Goal: Transaction & Acquisition: Subscribe to service/newsletter

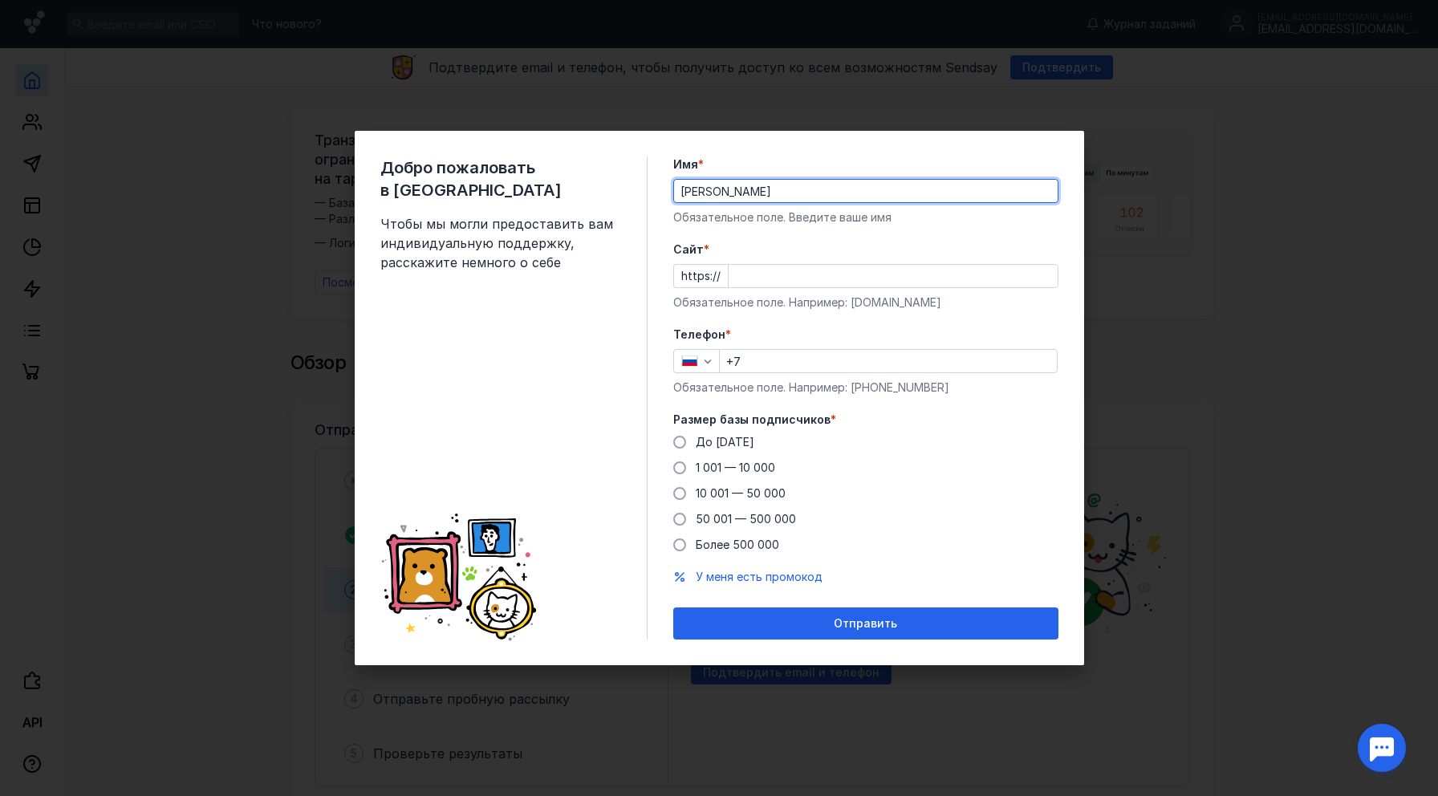
type input "[PERSON_NAME]"
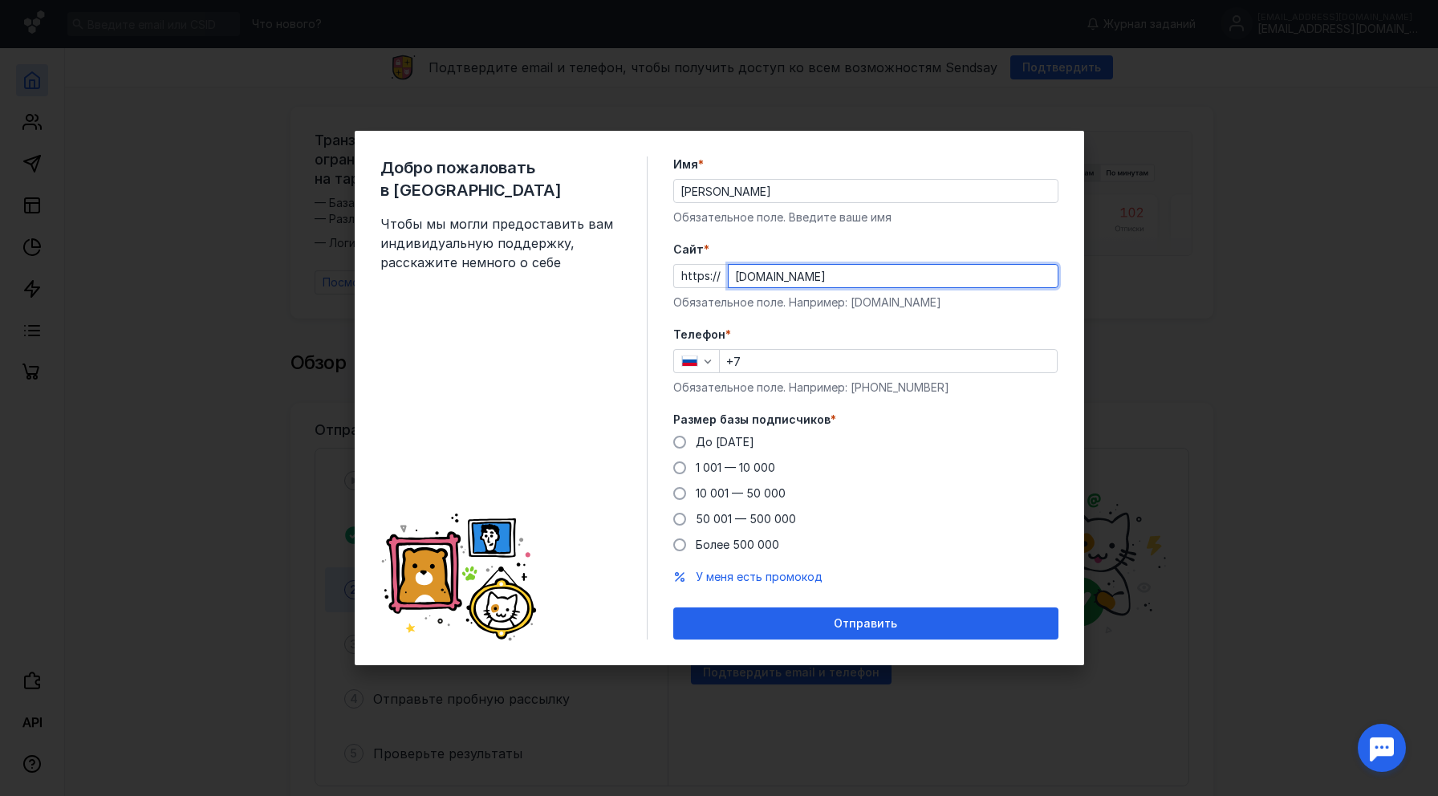
type input "[DOMAIN_NAME]"
click at [768, 372] on div "+7" at bounding box center [888, 361] width 339 height 24
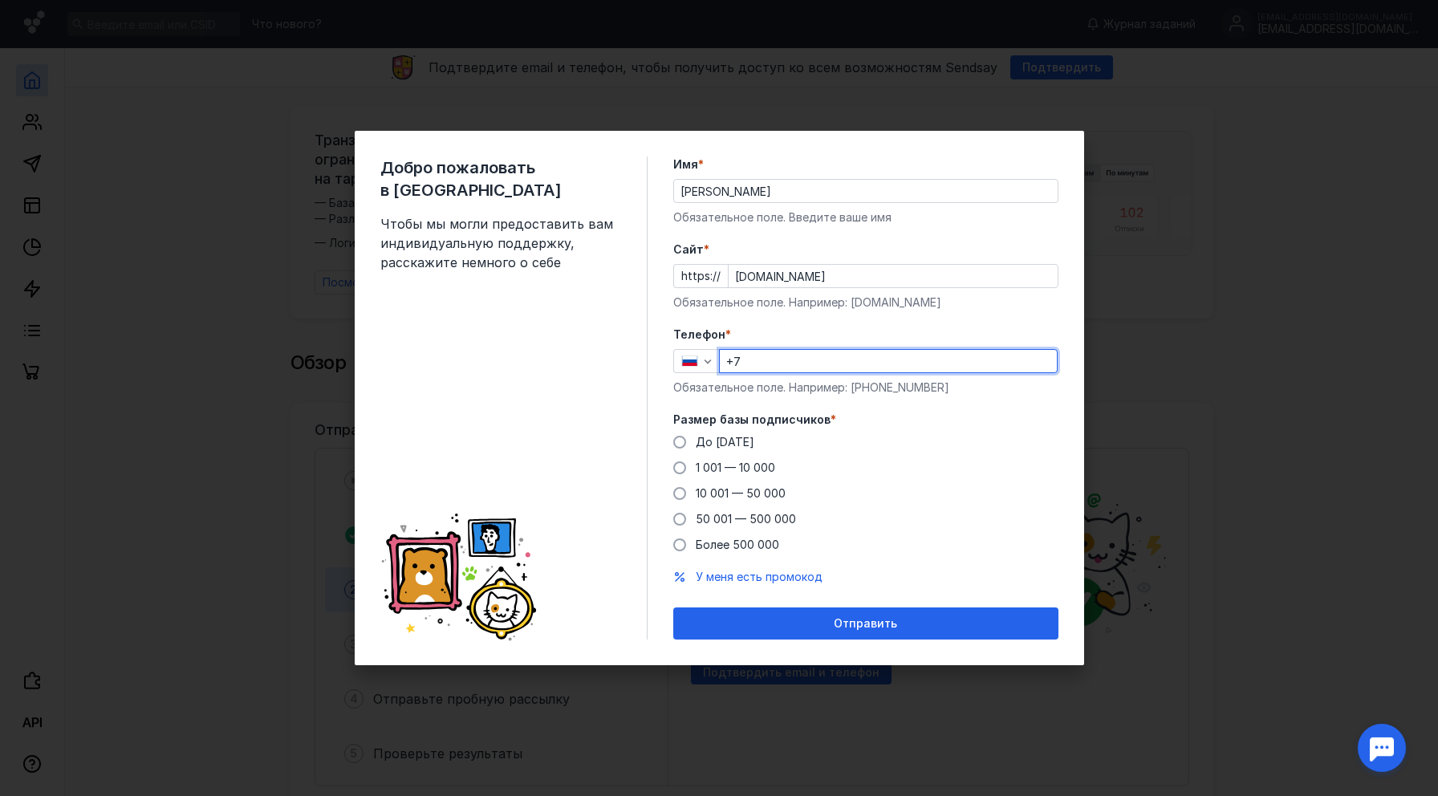
click at [779, 362] on input "+7" at bounding box center [888, 361] width 337 height 22
type input "[PHONE_NUMBER]"
click at [673, 470] on span at bounding box center [679, 467] width 13 height 13
click at [0, 0] on input "1 001 — 10 000" at bounding box center [0, 0] width 0 height 0
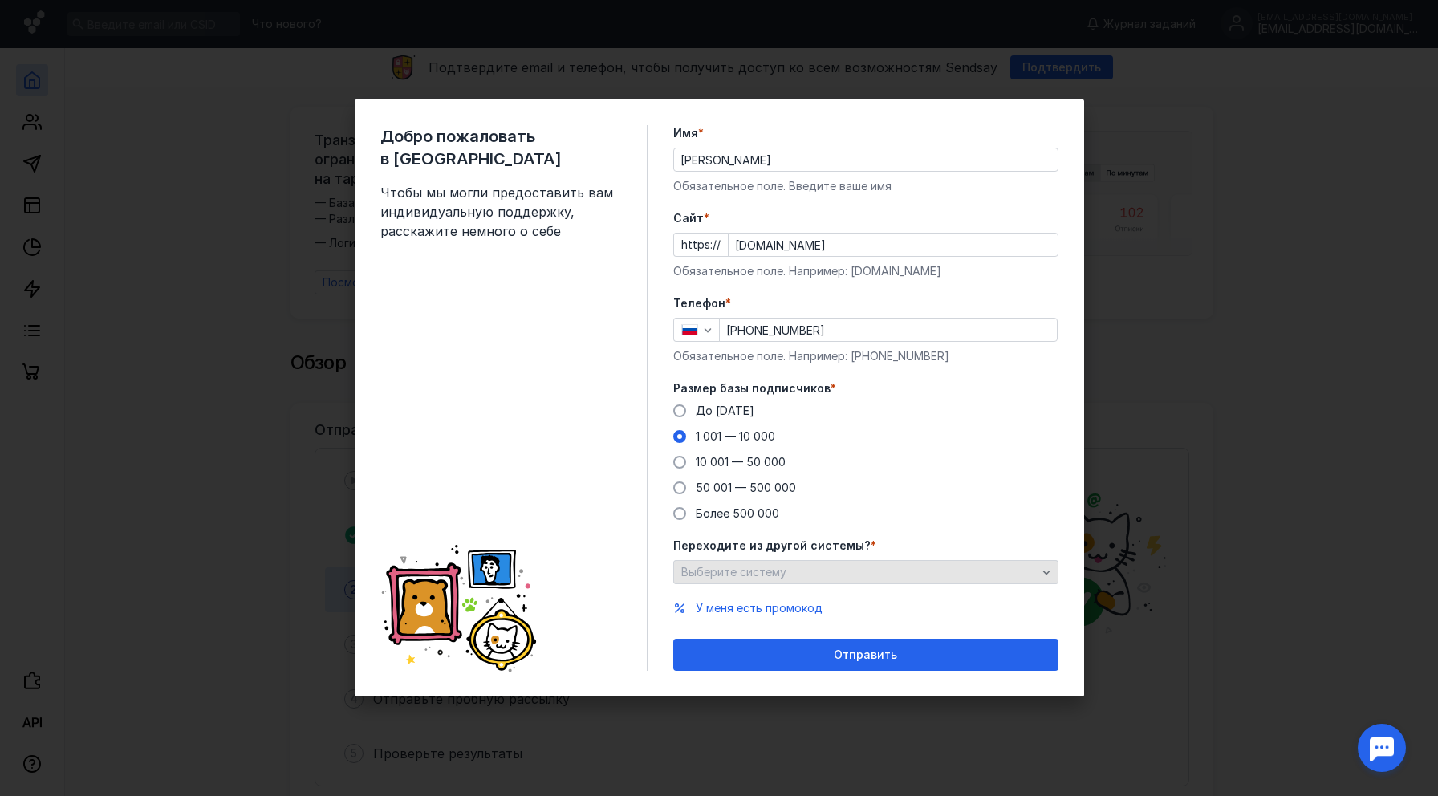
click at [714, 582] on div "Выберите систему" at bounding box center [865, 572] width 385 height 24
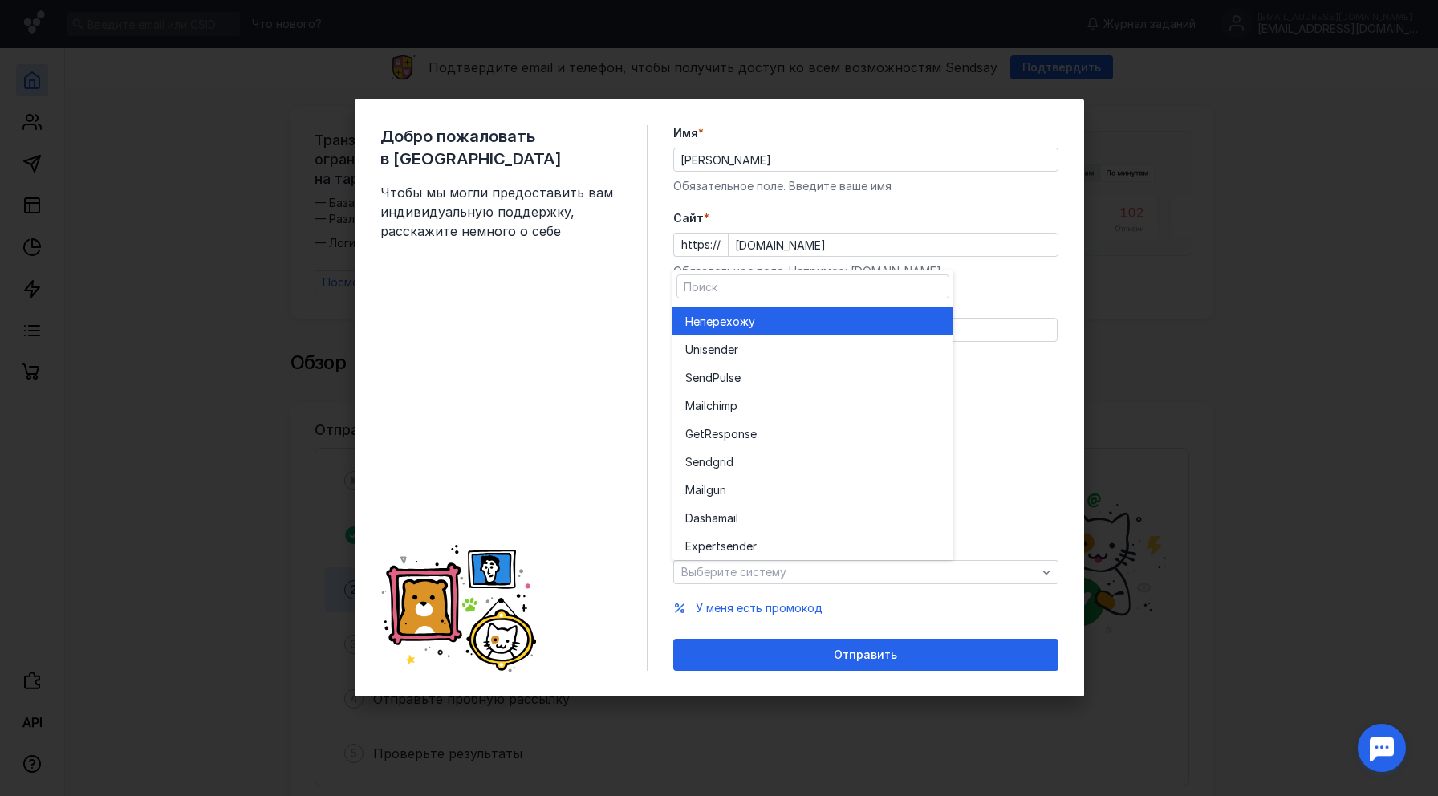
click at [762, 328] on div "Не перехожу" at bounding box center [812, 322] width 255 height 16
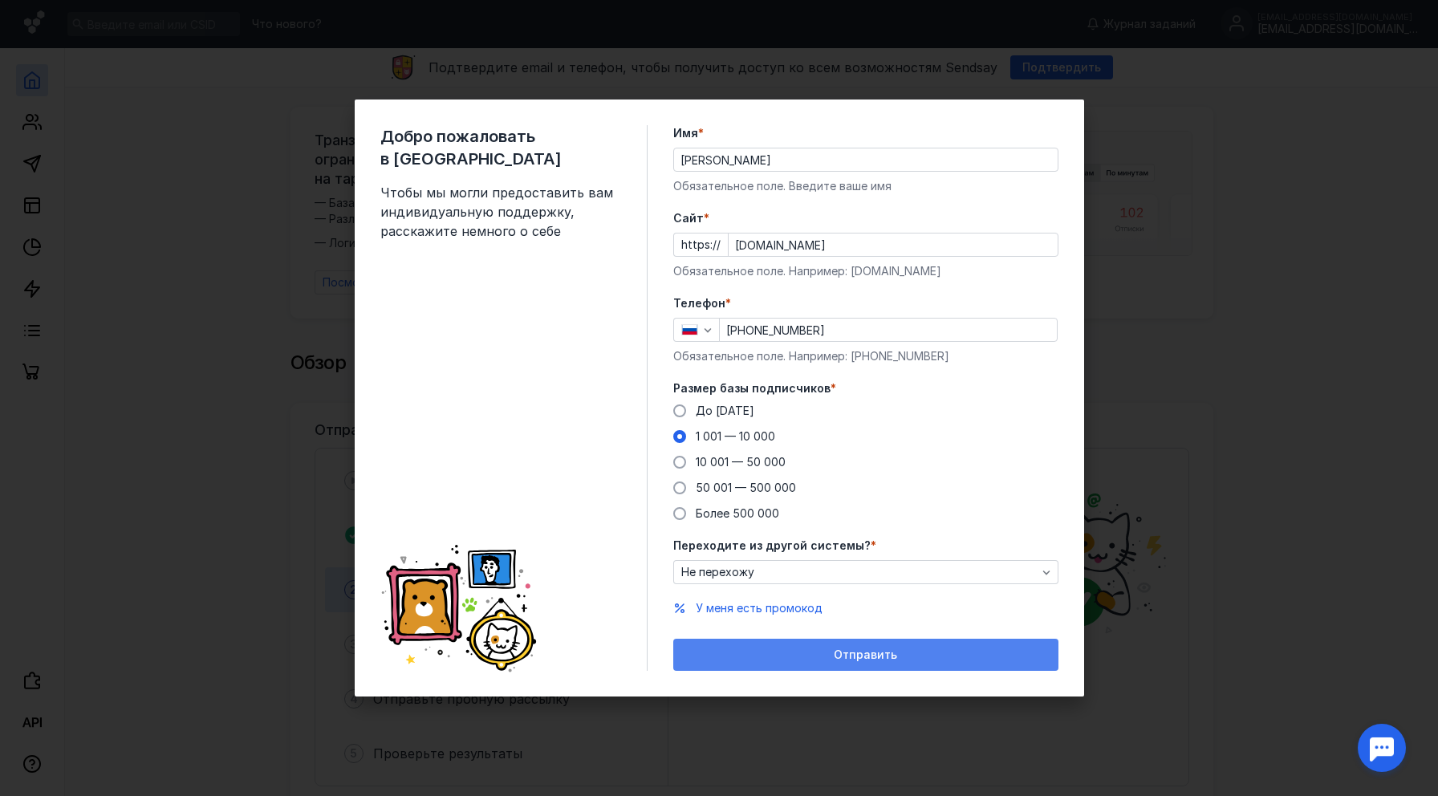
click at [759, 664] on div "Отправить" at bounding box center [865, 655] width 385 height 32
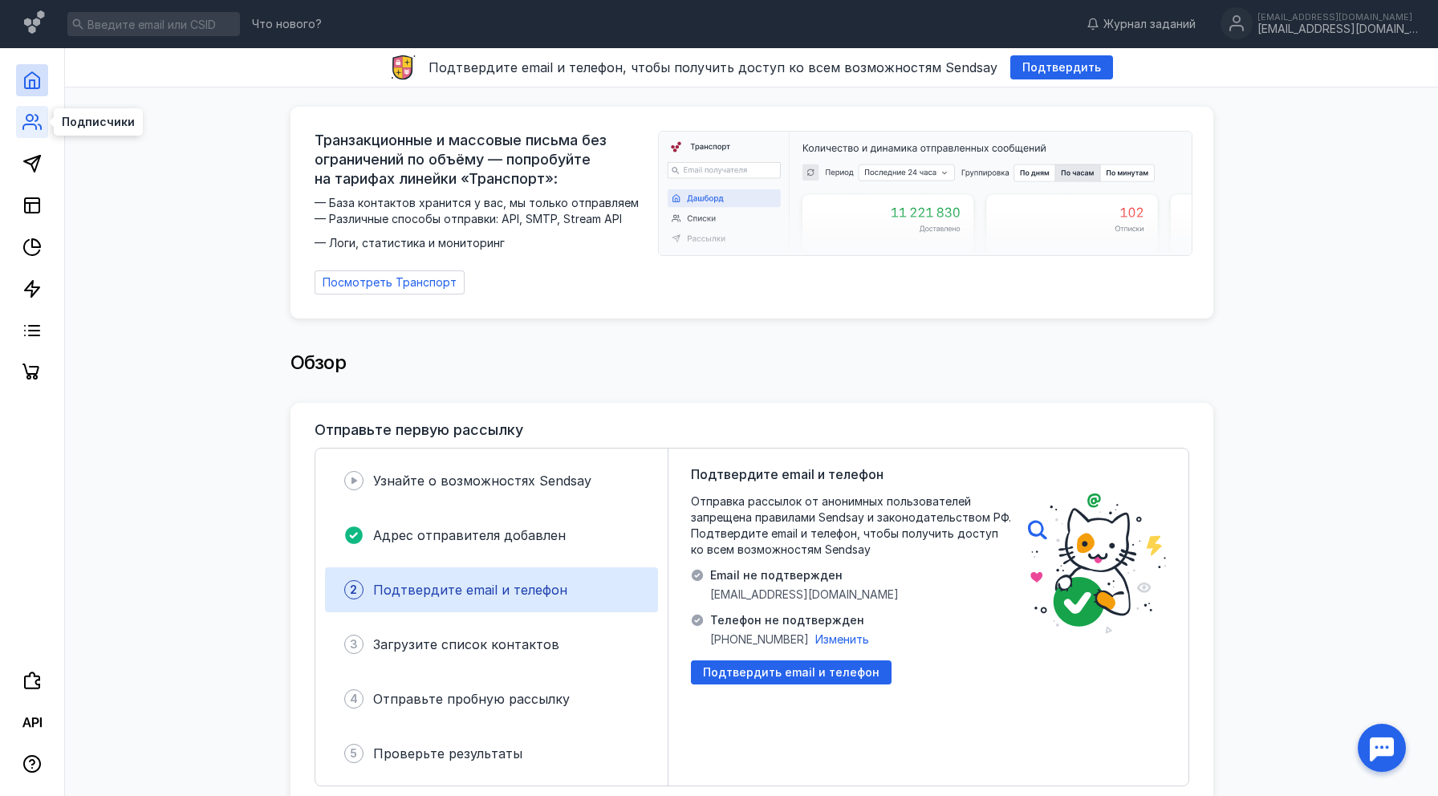
click at [32, 128] on icon at bounding box center [31, 121] width 19 height 19
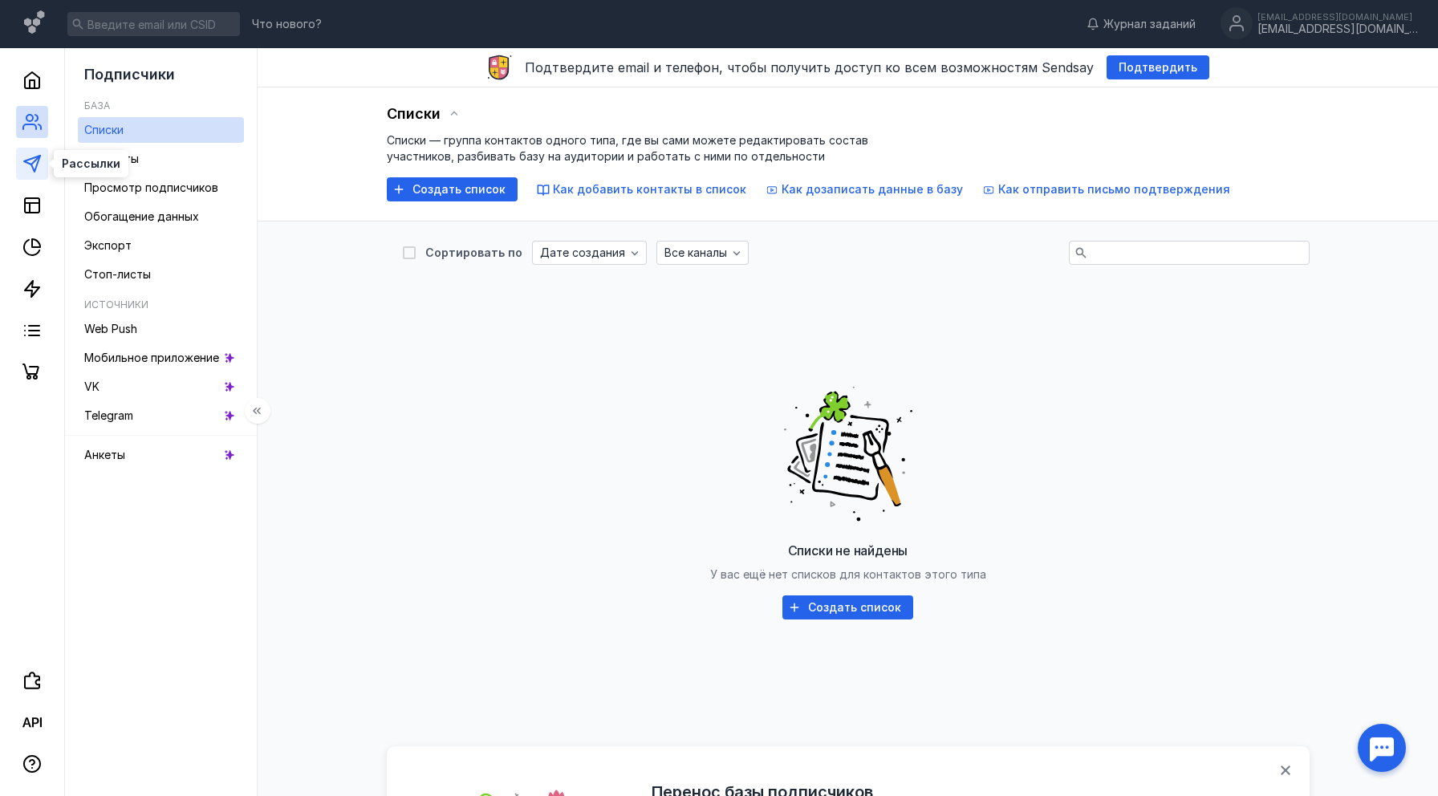
click at [33, 173] on icon at bounding box center [31, 163] width 19 height 19
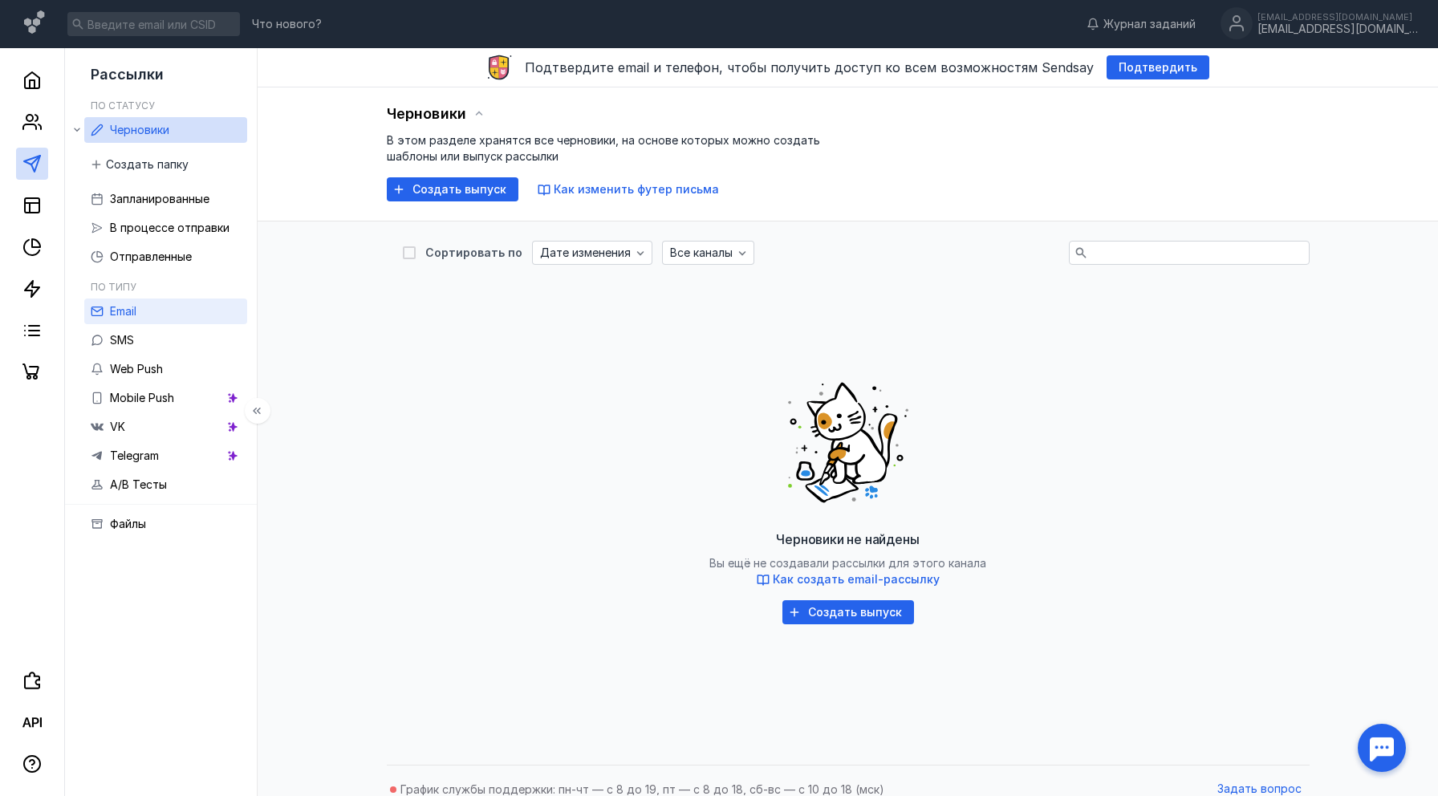
click at [143, 319] on link "Email" at bounding box center [165, 311] width 163 height 26
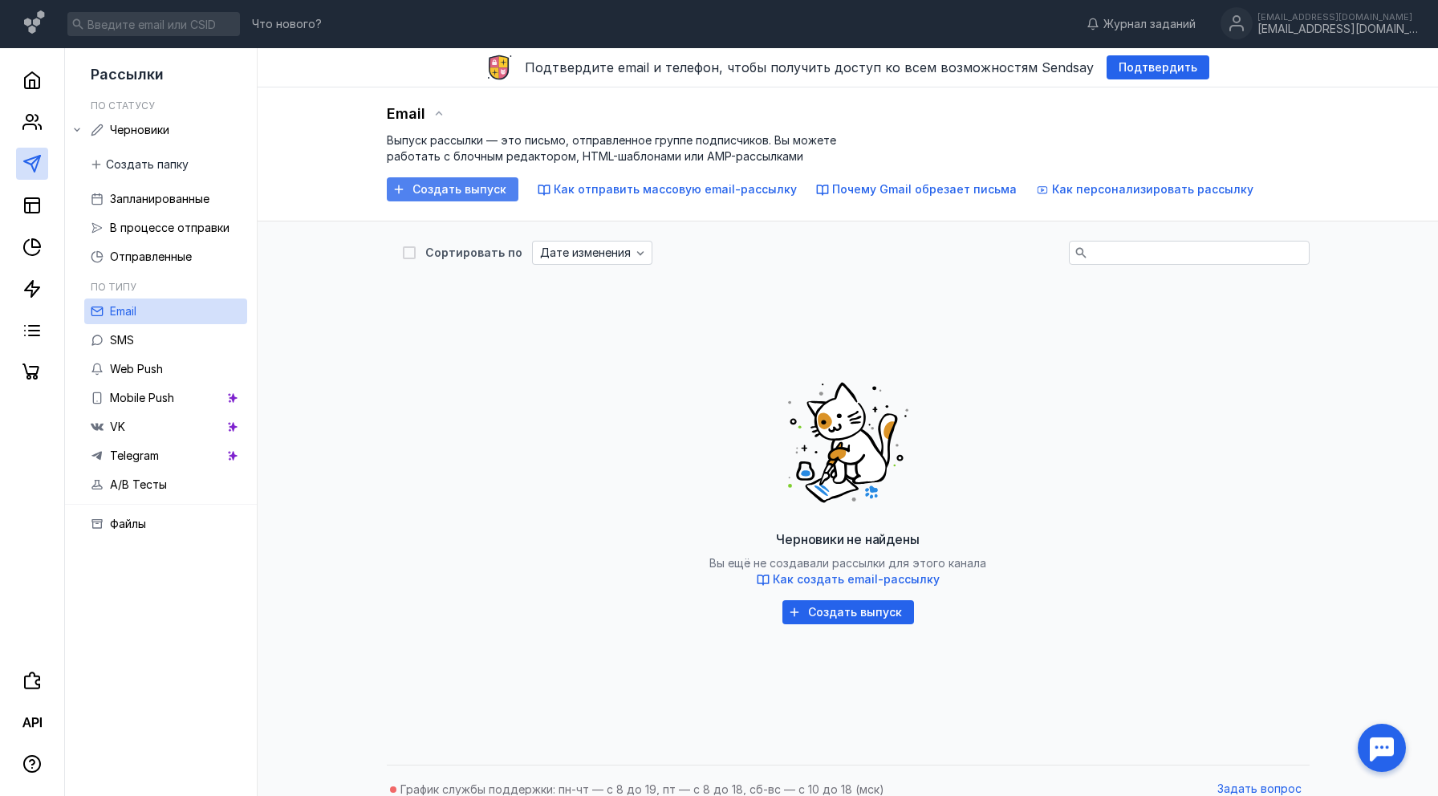
click at [485, 189] on span "Создать выпуск" at bounding box center [459, 190] width 94 height 14
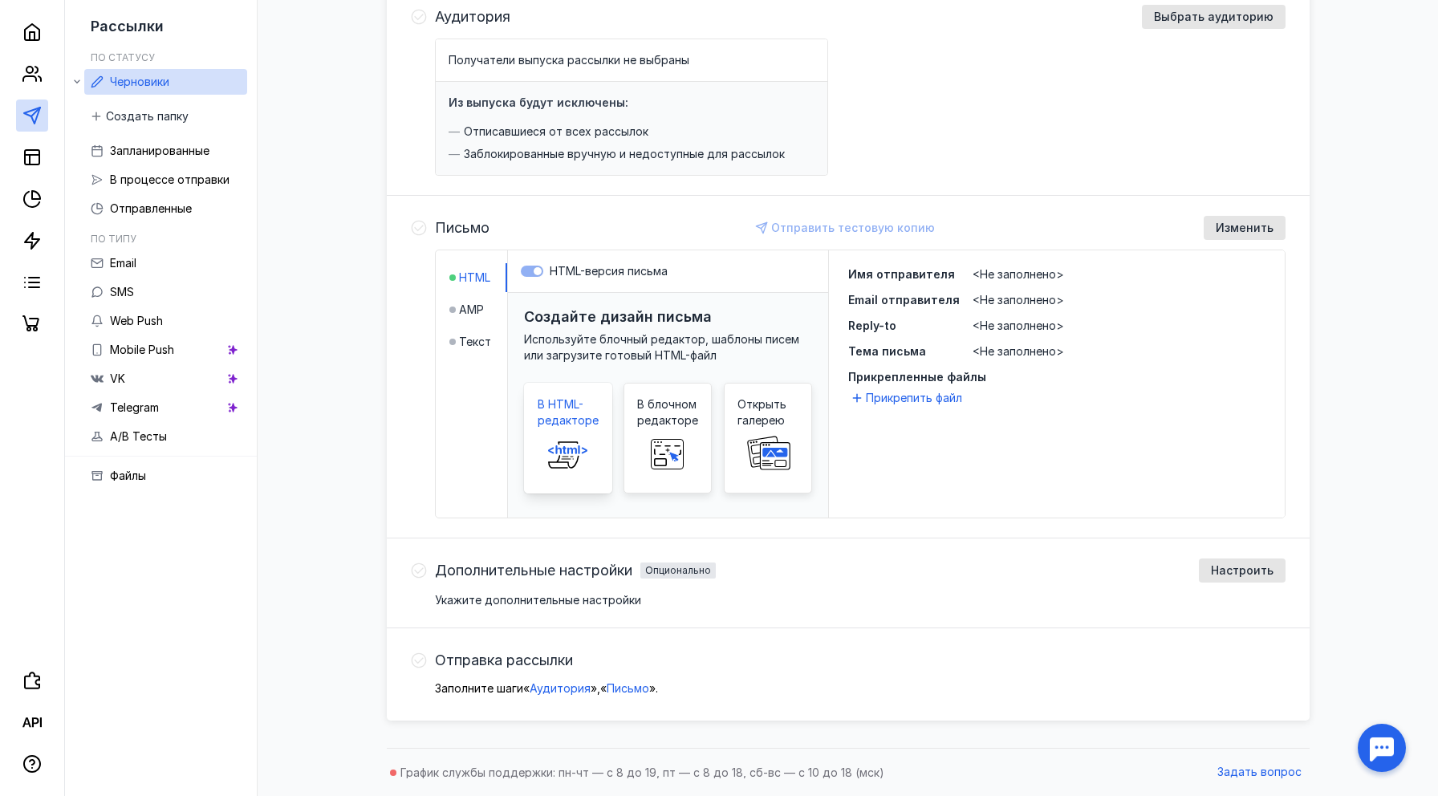
scroll to position [205, 0]
click at [34, 167] on link at bounding box center [32, 157] width 32 height 32
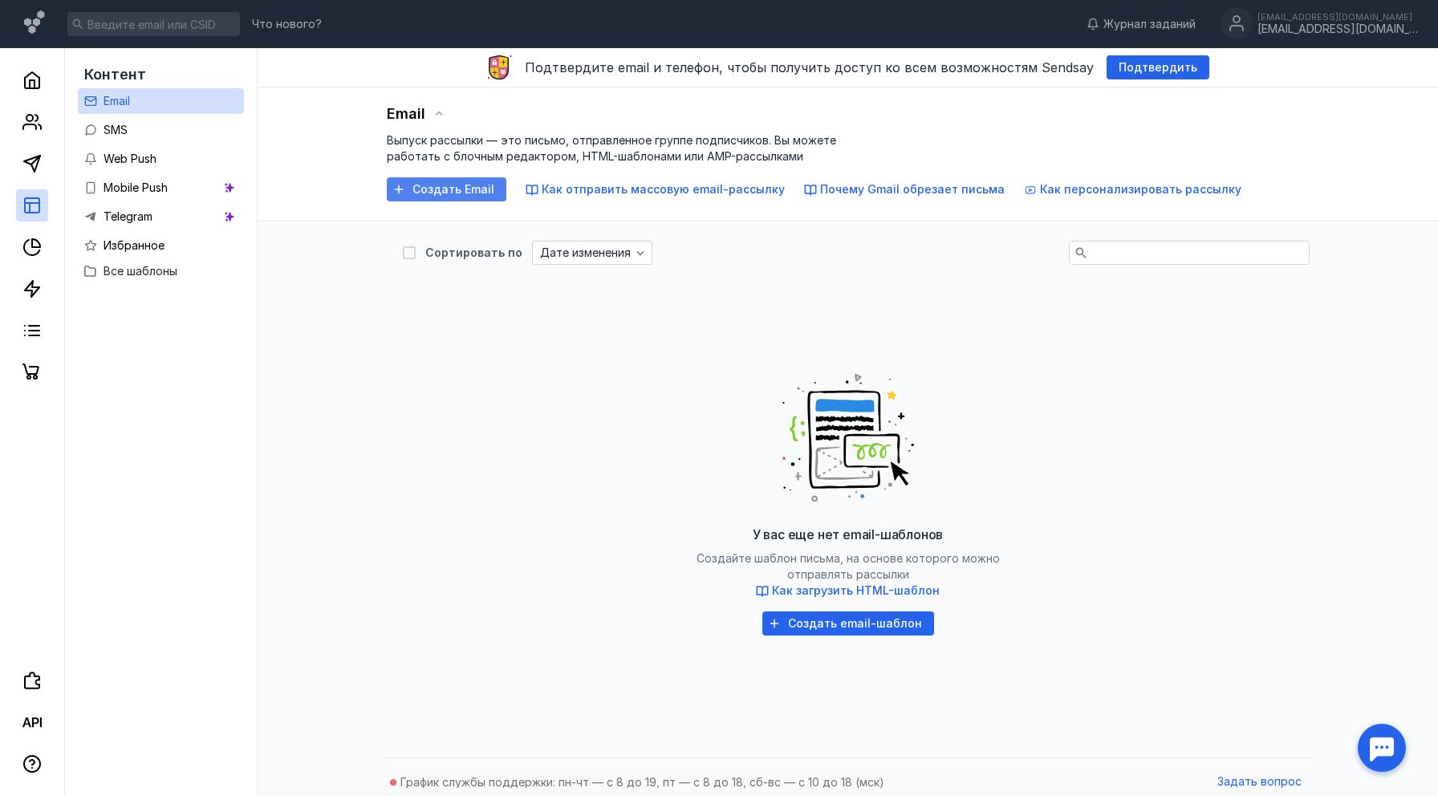
click at [423, 196] on div "Создать Email" at bounding box center [447, 189] width 120 height 24
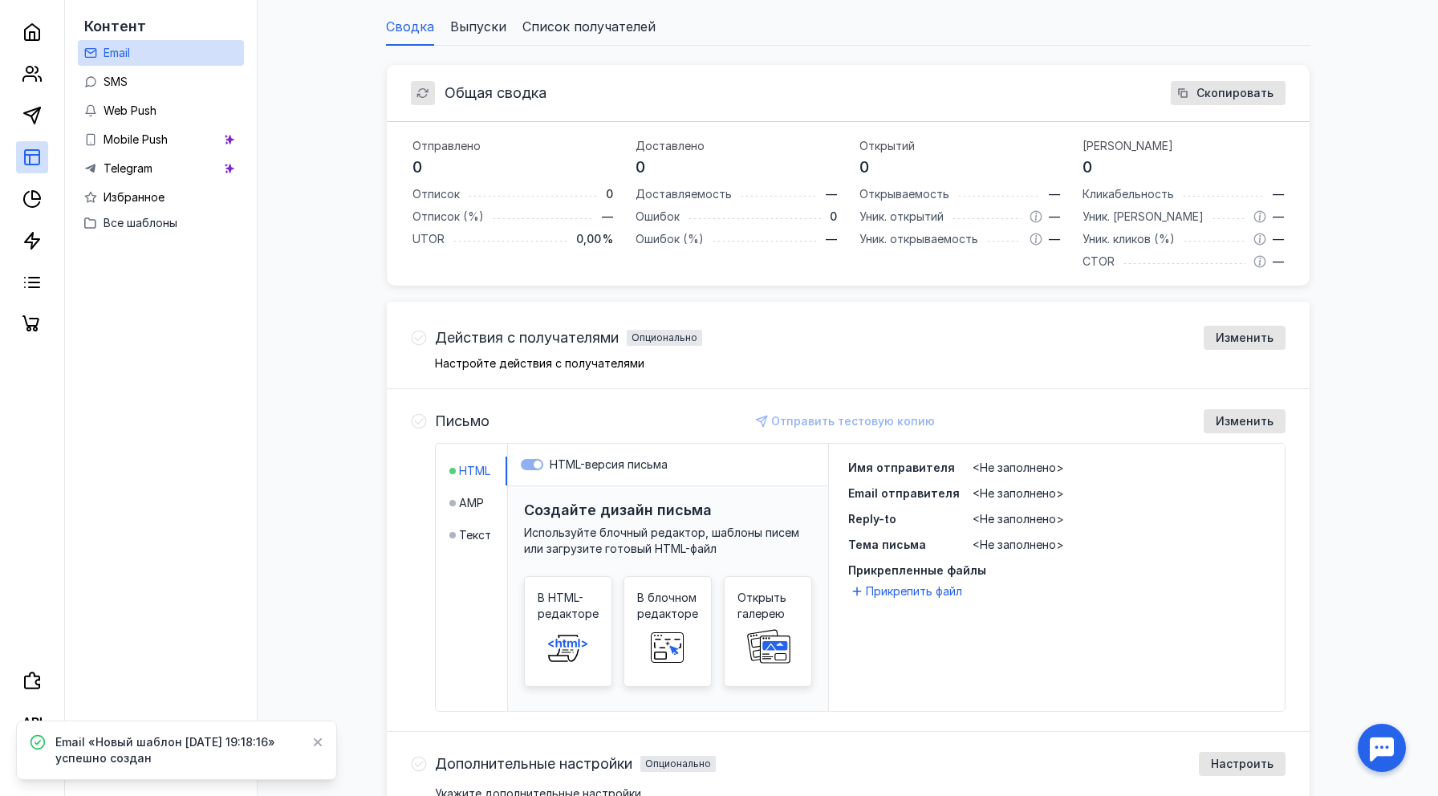
scroll to position [197, 0]
click at [656, 632] on rect at bounding box center [668, 646] width 32 height 30
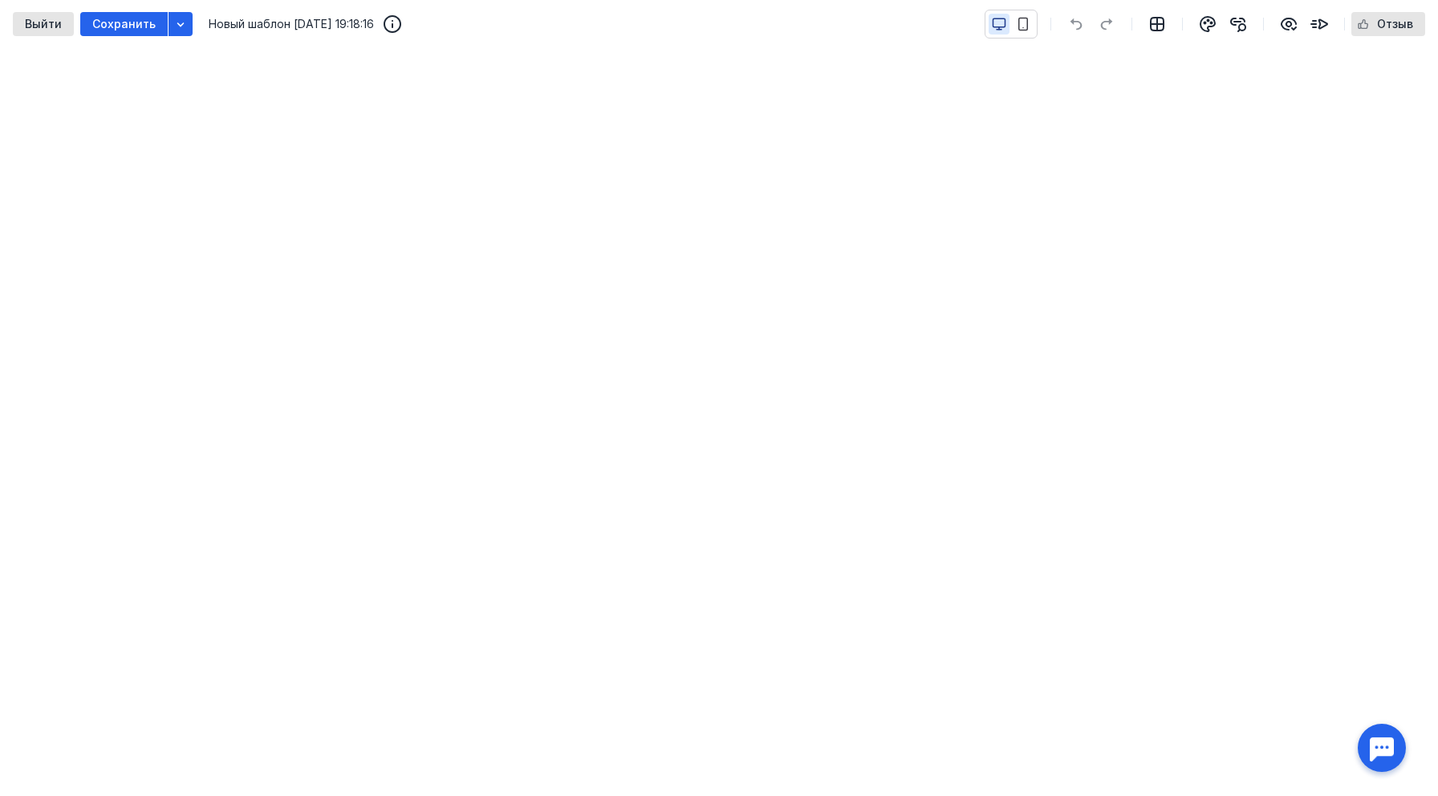
scroll to position [169, 0]
click at [1154, 28] on icon "button" at bounding box center [1156, 23] width 19 height 19
click at [1208, 29] on icon "button" at bounding box center [1207, 23] width 19 height 19
click at [1024, 26] on icon "button" at bounding box center [1023, 24] width 14 height 14
click at [1000, 24] on icon "button" at bounding box center [999, 24] width 14 height 14
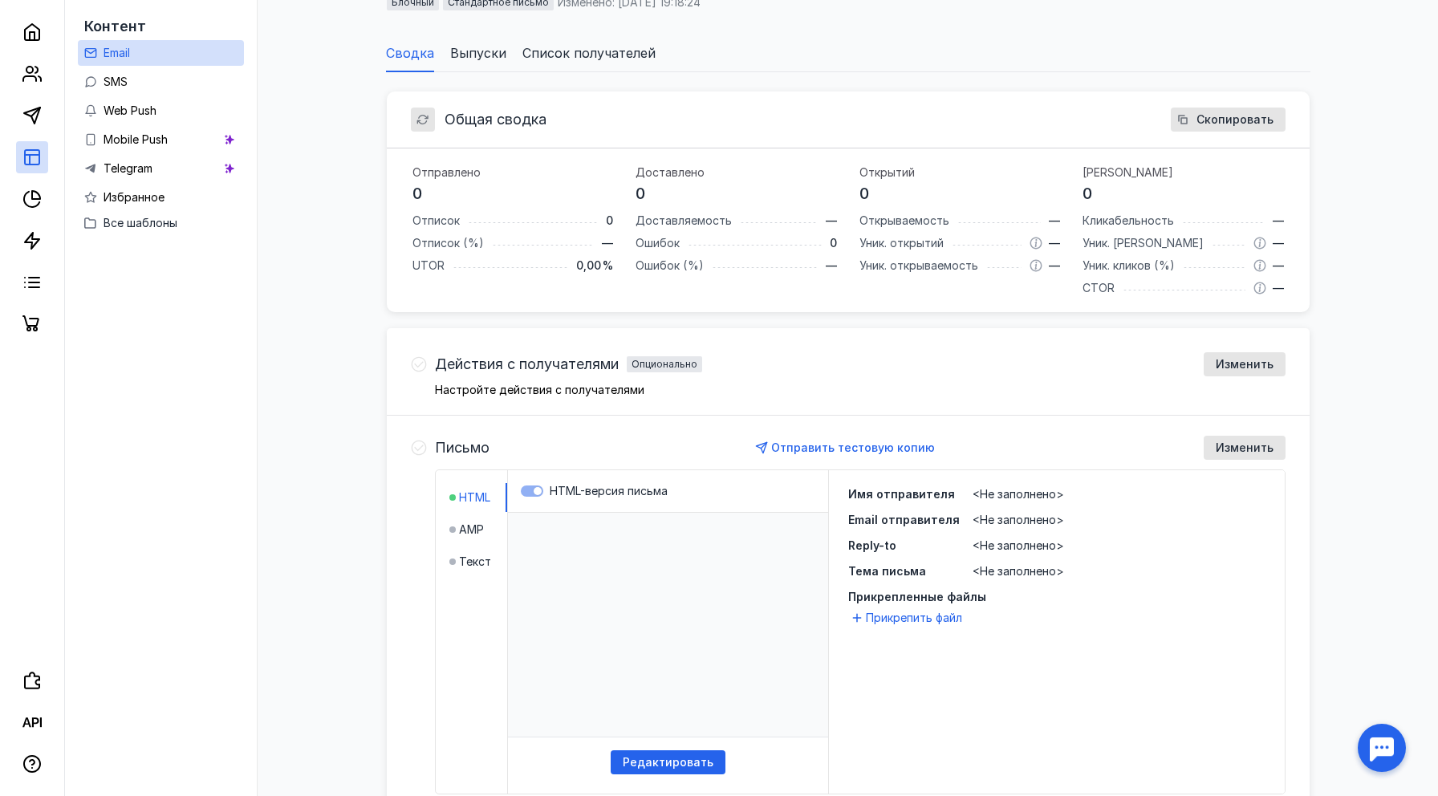
scroll to position [197, 0]
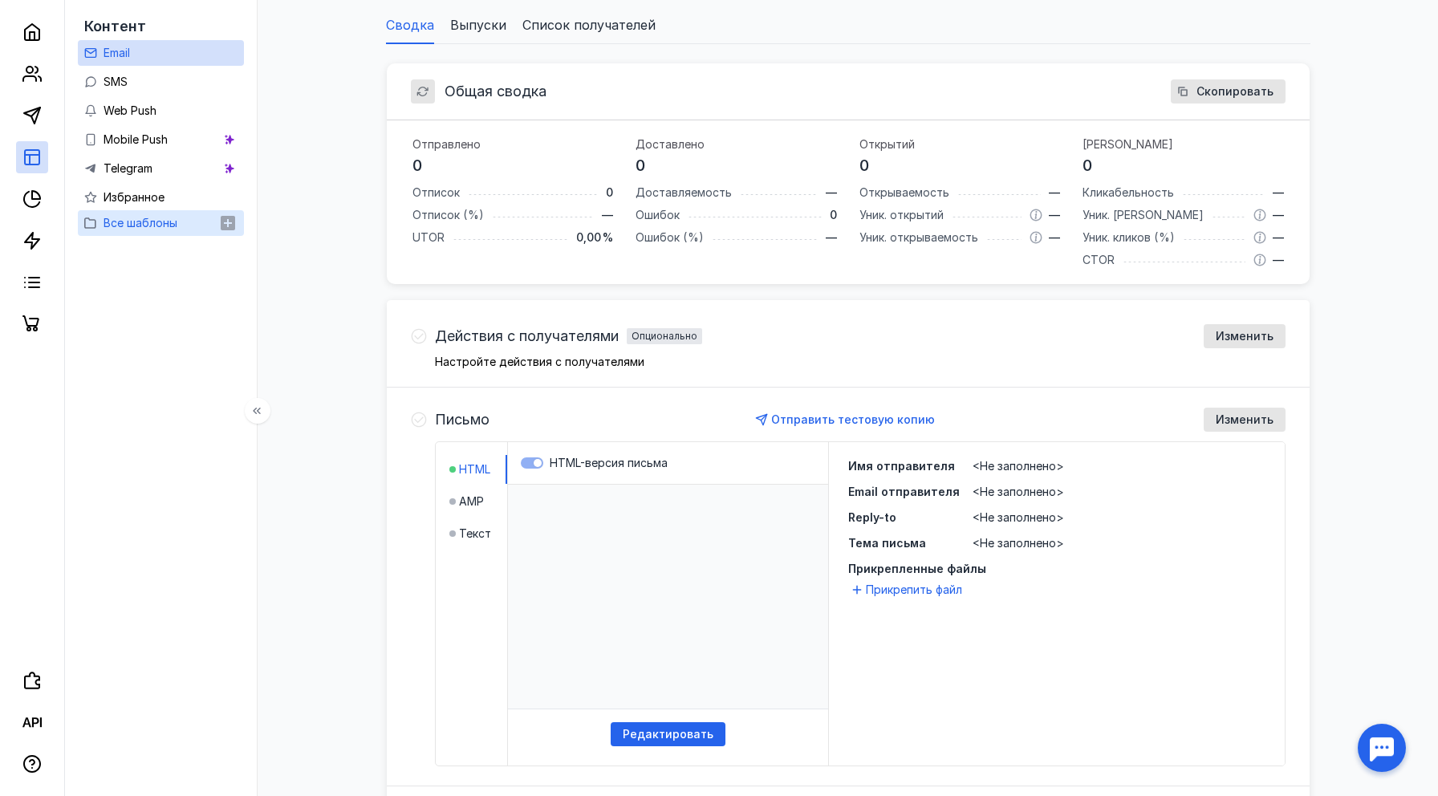
click at [132, 221] on span "Все шаблоны" at bounding box center [141, 223] width 74 height 14
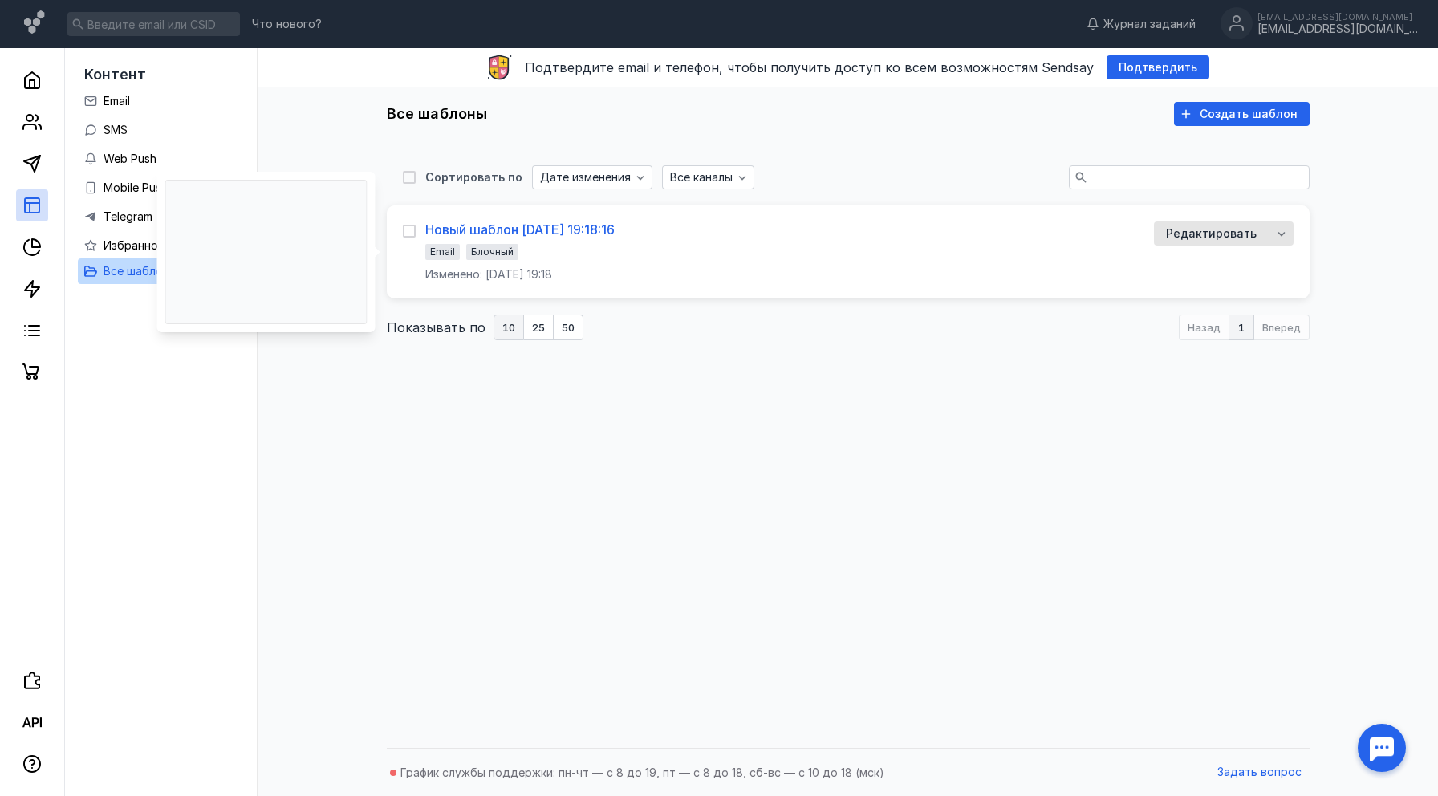
click at [523, 232] on div "Новый шаблон [DATE] 19:18:16" at bounding box center [519, 229] width 189 height 16
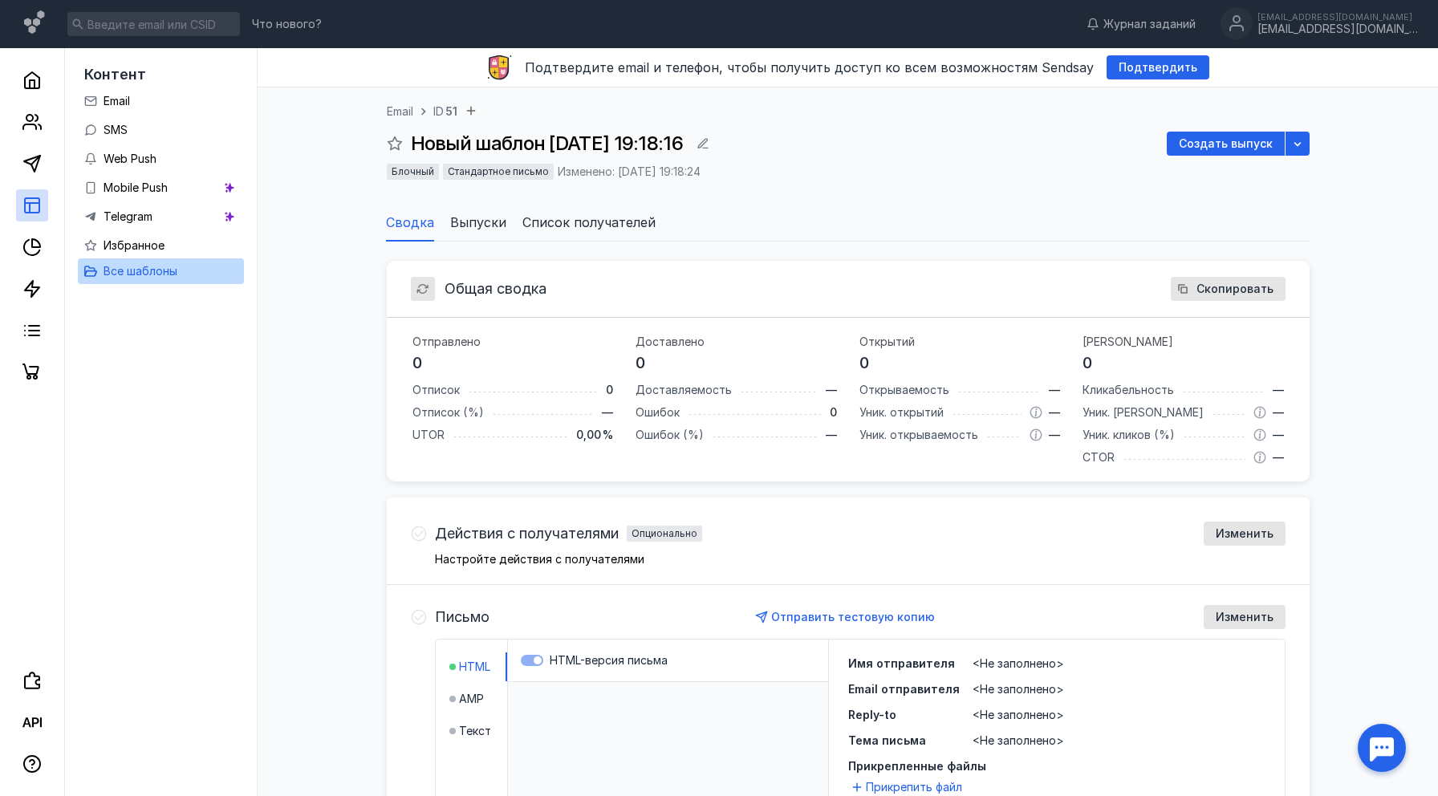
click at [480, 228] on span "Выпуски" at bounding box center [478, 222] width 56 height 19
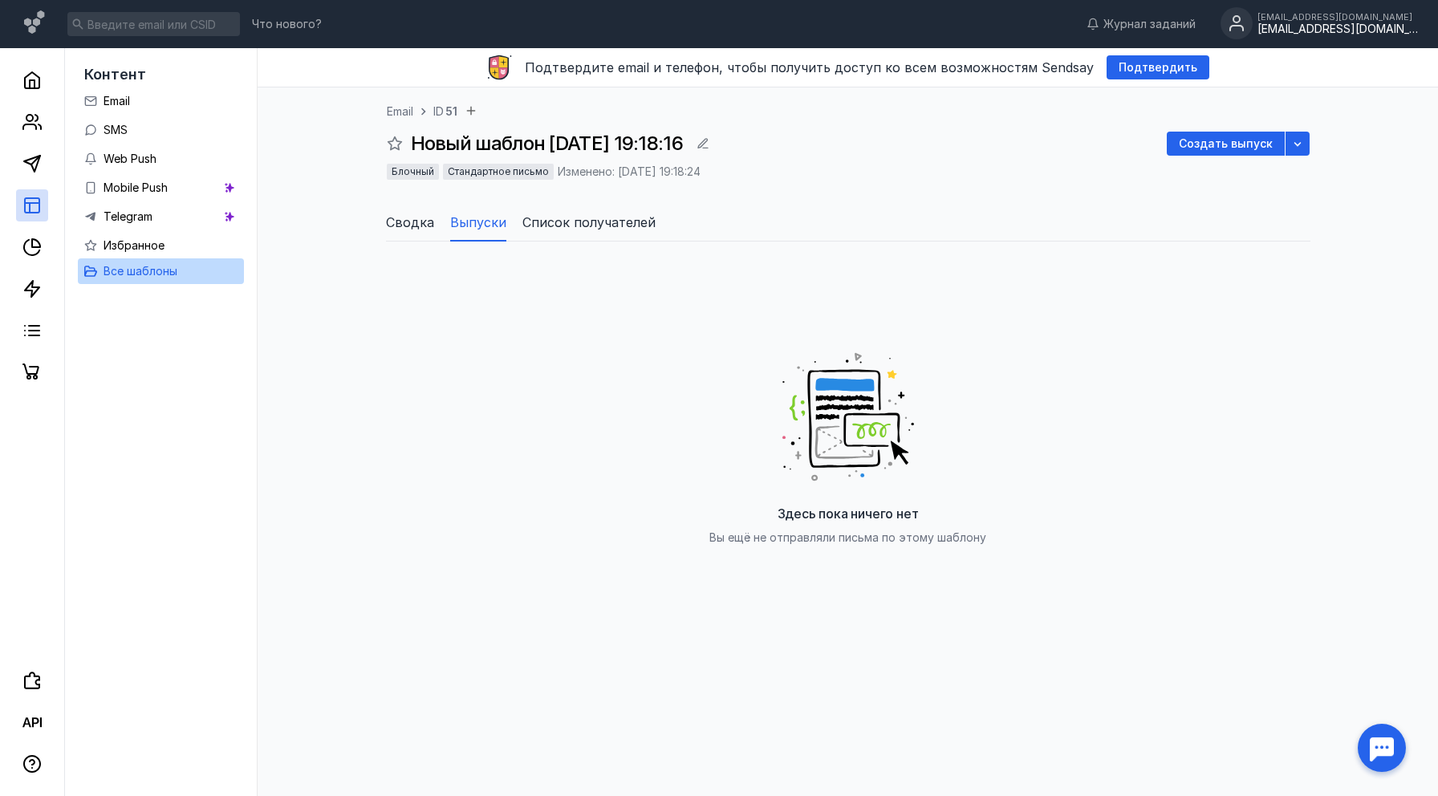
click at [1372, 19] on div "[EMAIL_ADDRESS][DOMAIN_NAME]" at bounding box center [1337, 17] width 160 height 10
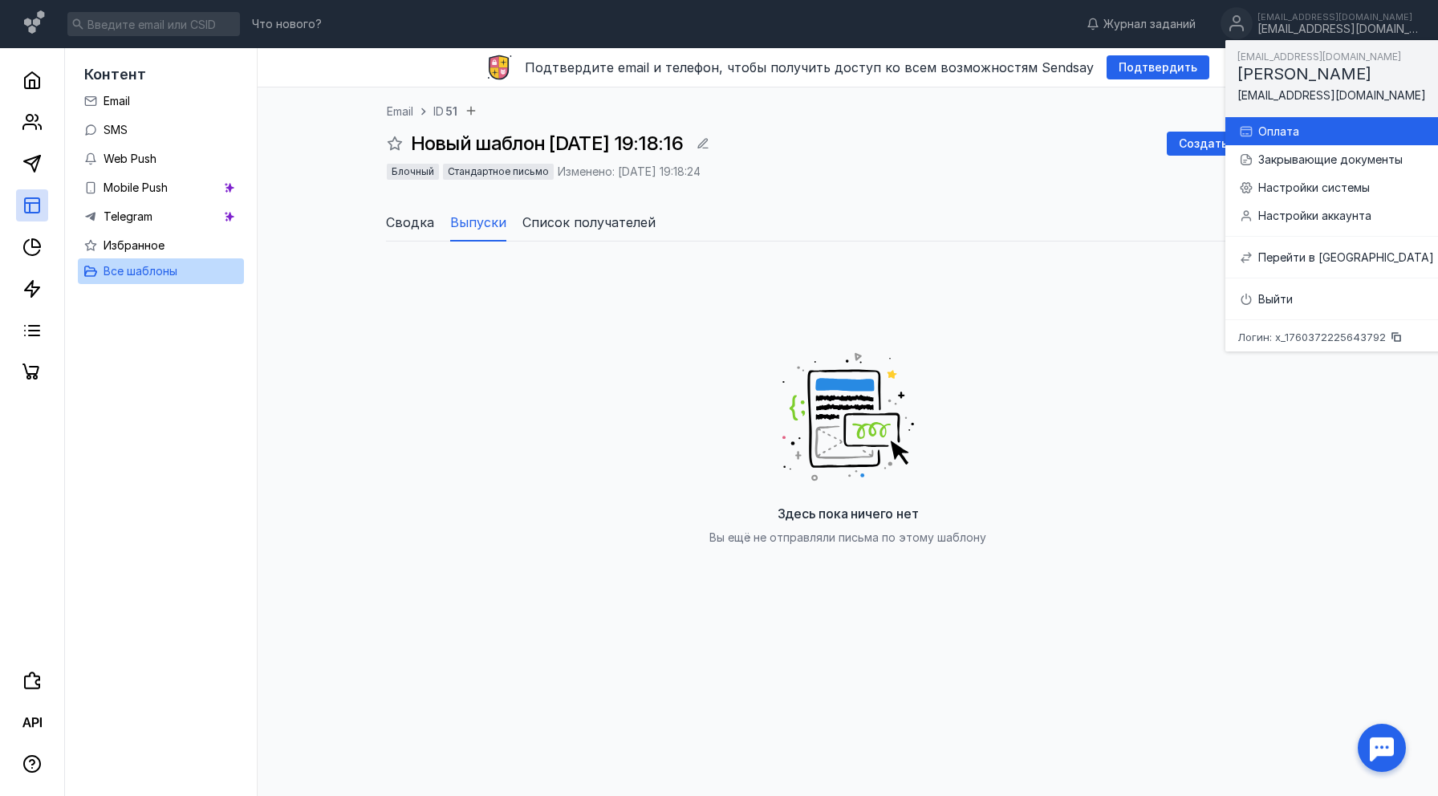
click at [1284, 133] on div "Оплата" at bounding box center [1346, 132] width 176 height 16
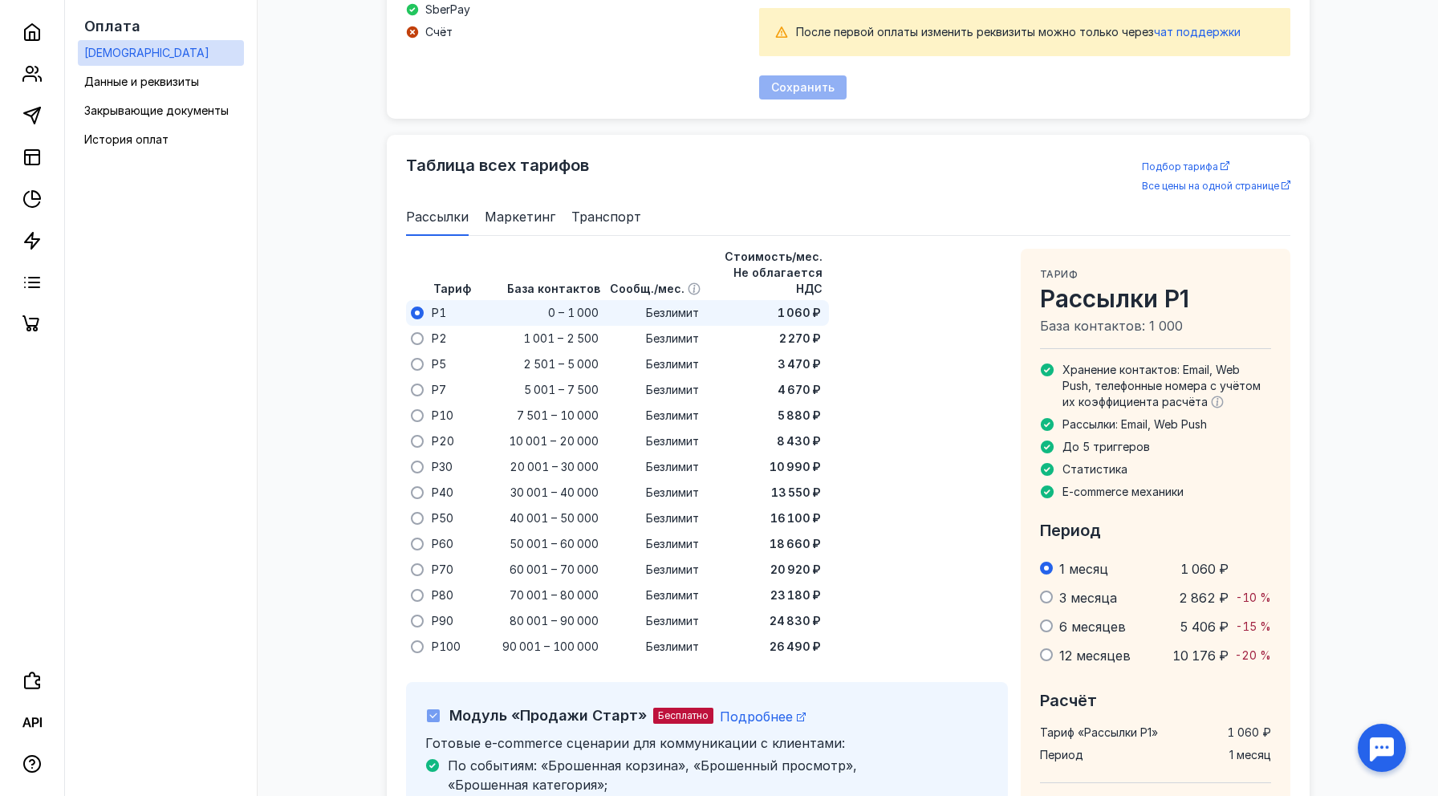
scroll to position [1038, 0]
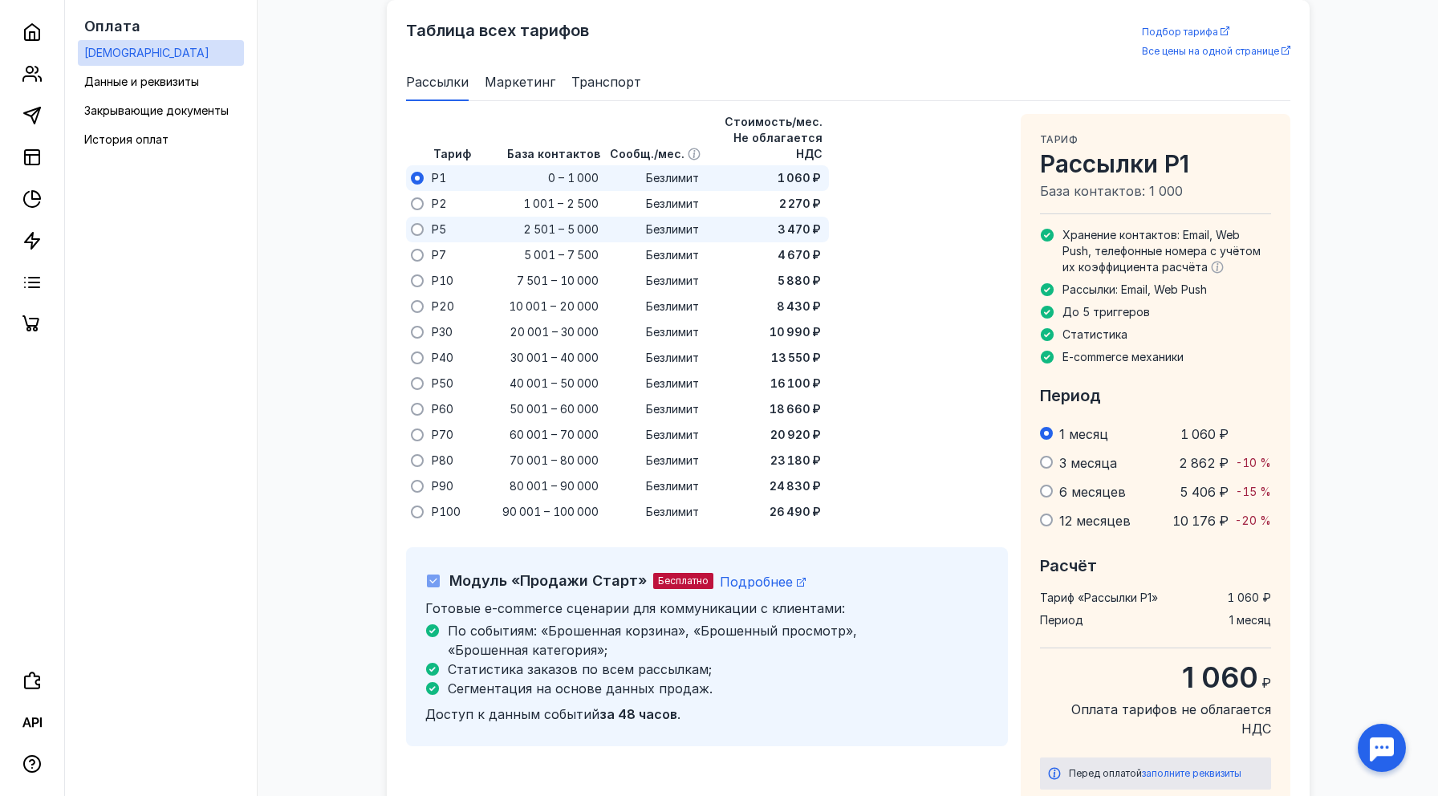
click at [608, 217] on div "Безлимит" at bounding box center [653, 230] width 100 height 26
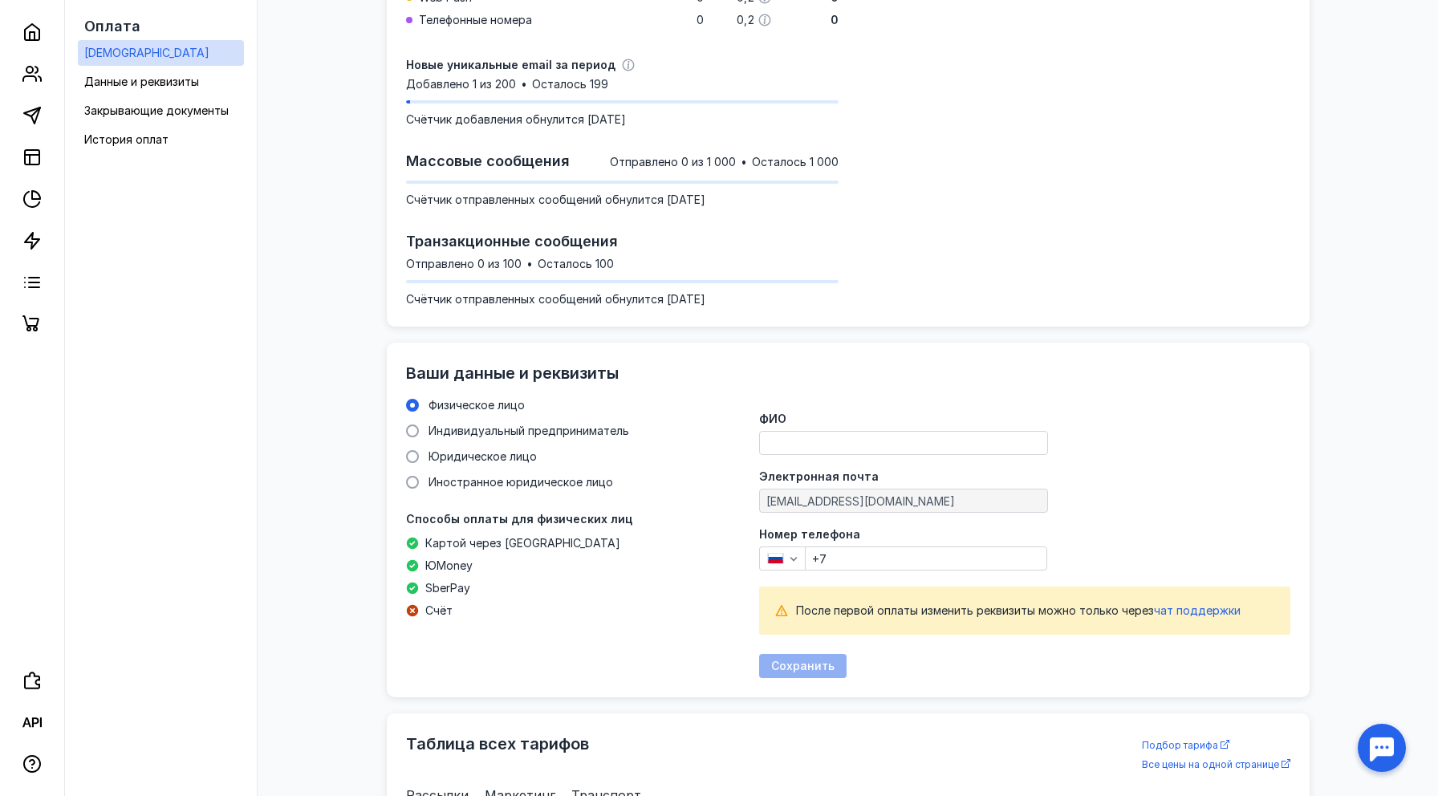
scroll to position [335, 0]
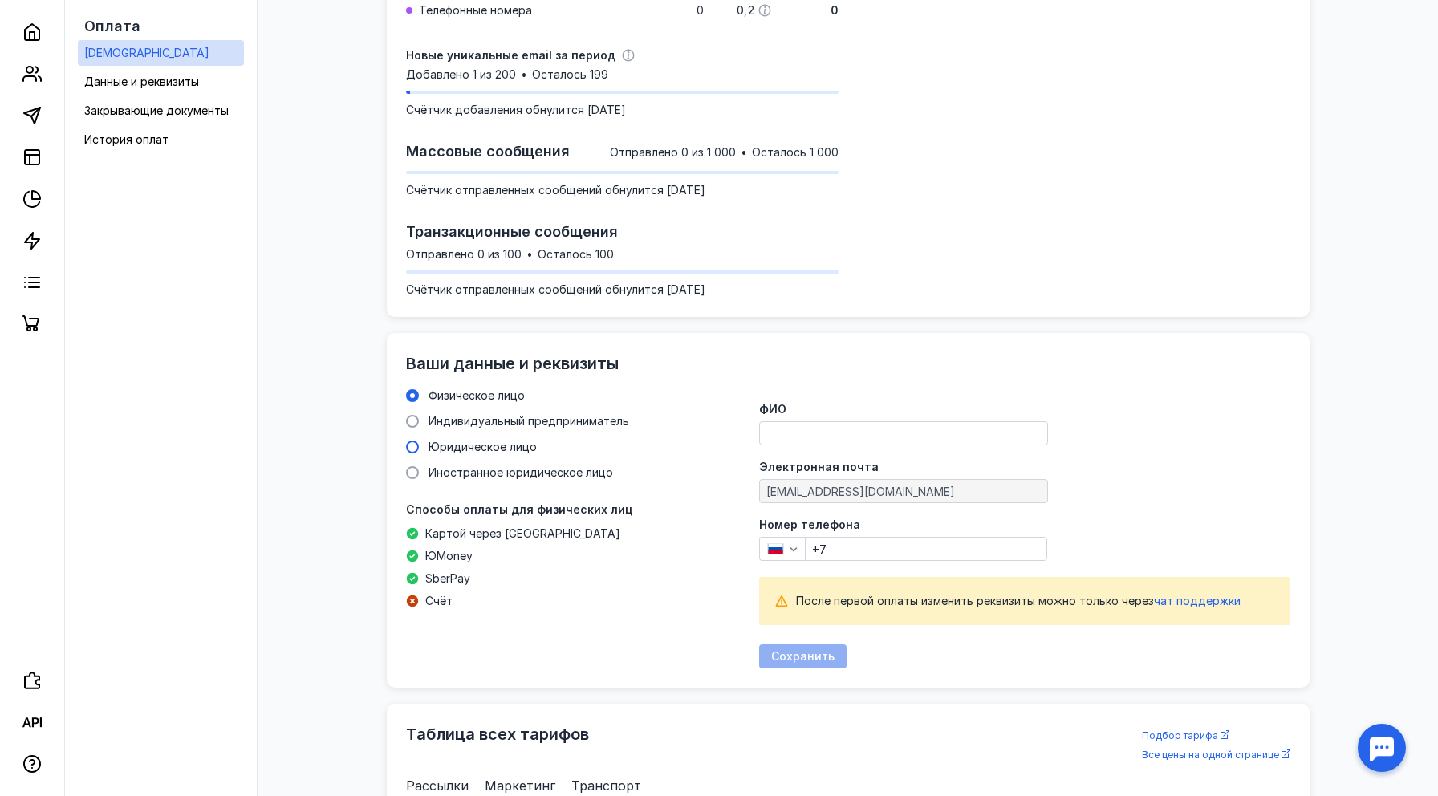
click at [496, 448] on span "Юридическое лицо" at bounding box center [482, 447] width 108 height 14
click at [0, 0] on input "Юридическое лицо" at bounding box center [0, 0] width 0 height 0
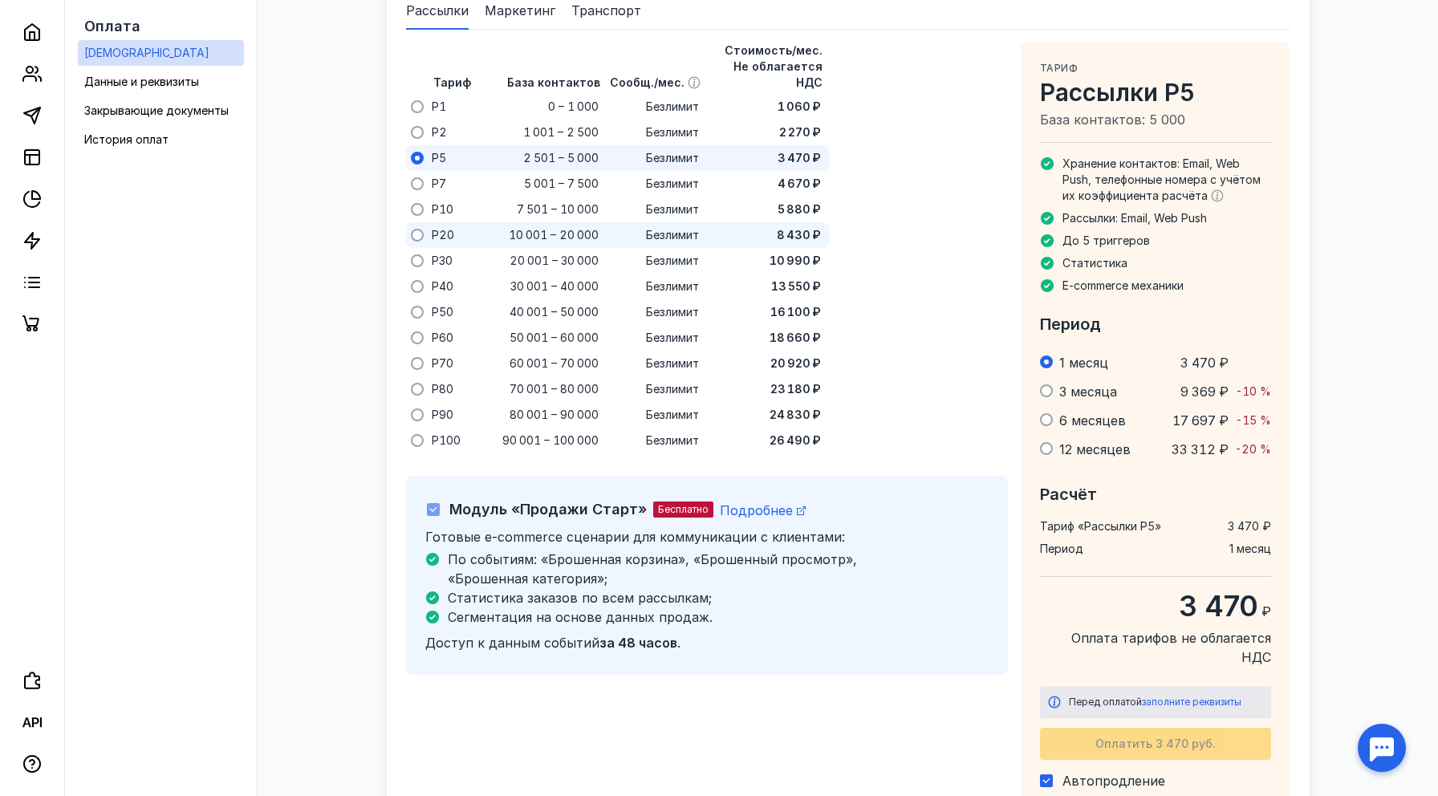
scroll to position [1053, 0]
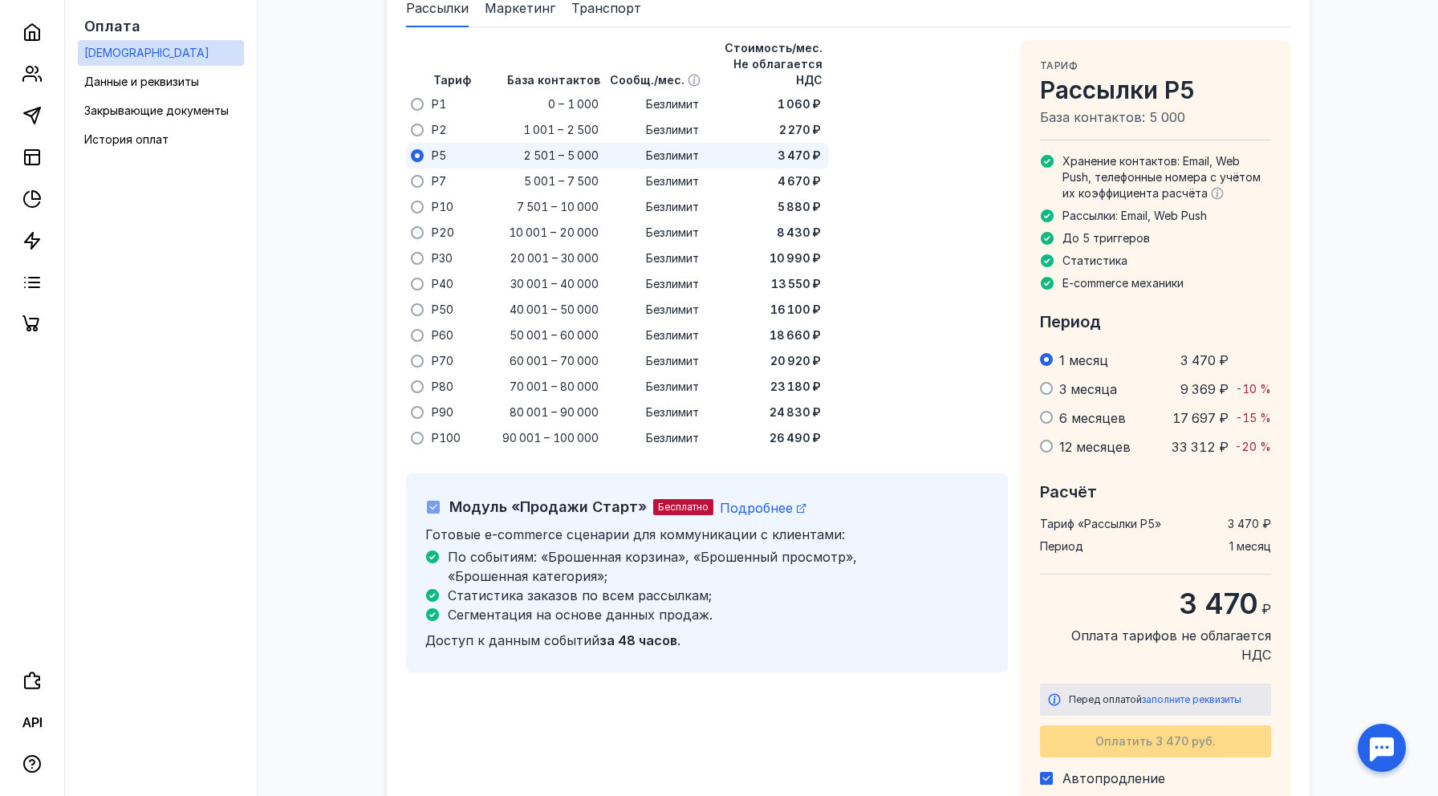
click at [434, 501] on icon at bounding box center [433, 506] width 11 height 11
click at [436, 501] on icon at bounding box center [433, 506] width 11 height 11
click at [457, 152] on div "P5" at bounding box center [451, 156] width 48 height 26
click at [449, 169] on div "P7" at bounding box center [451, 182] width 48 height 26
click at [449, 143] on div "P5" at bounding box center [451, 156] width 48 height 26
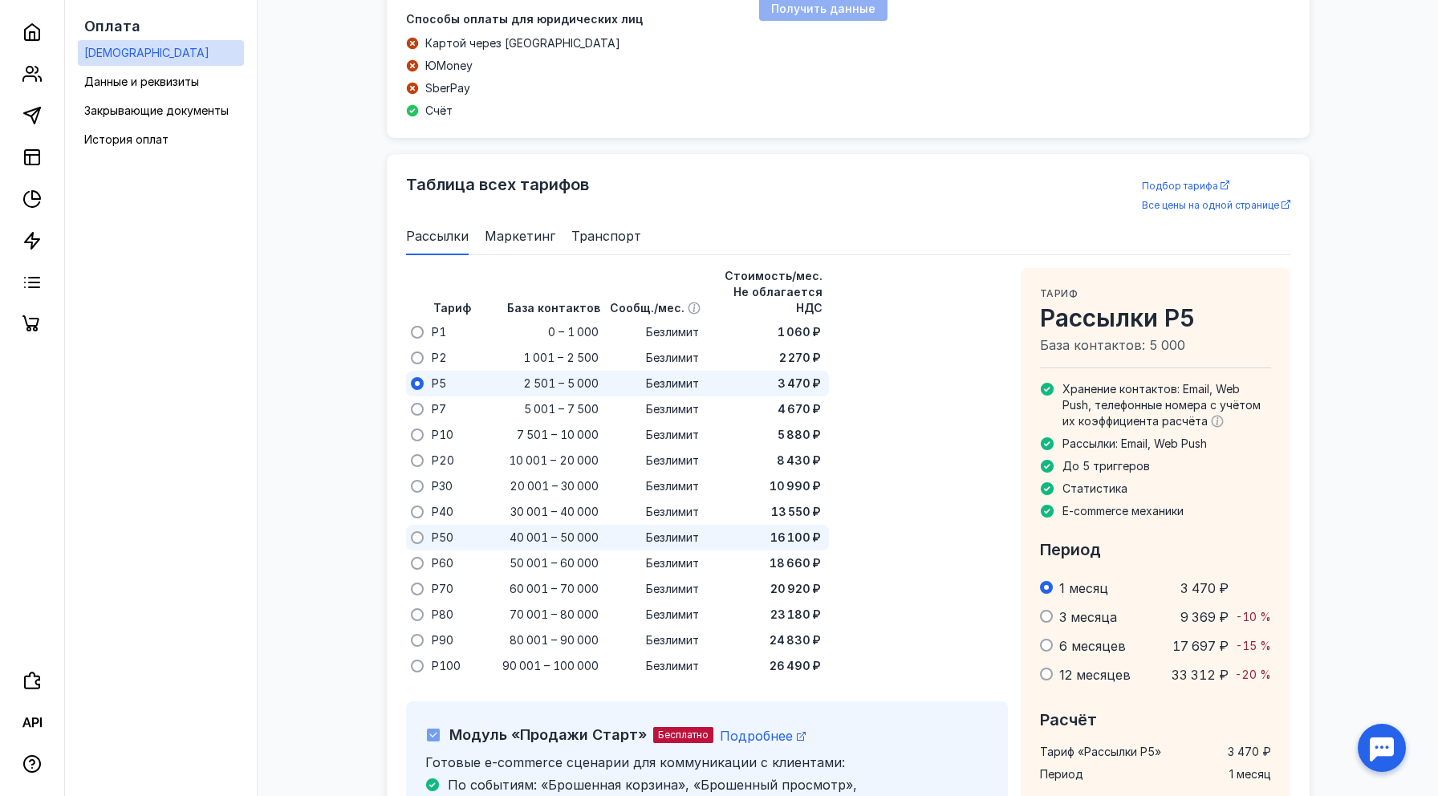
scroll to position [825, 0]
click at [35, 162] on icon at bounding box center [31, 157] width 19 height 19
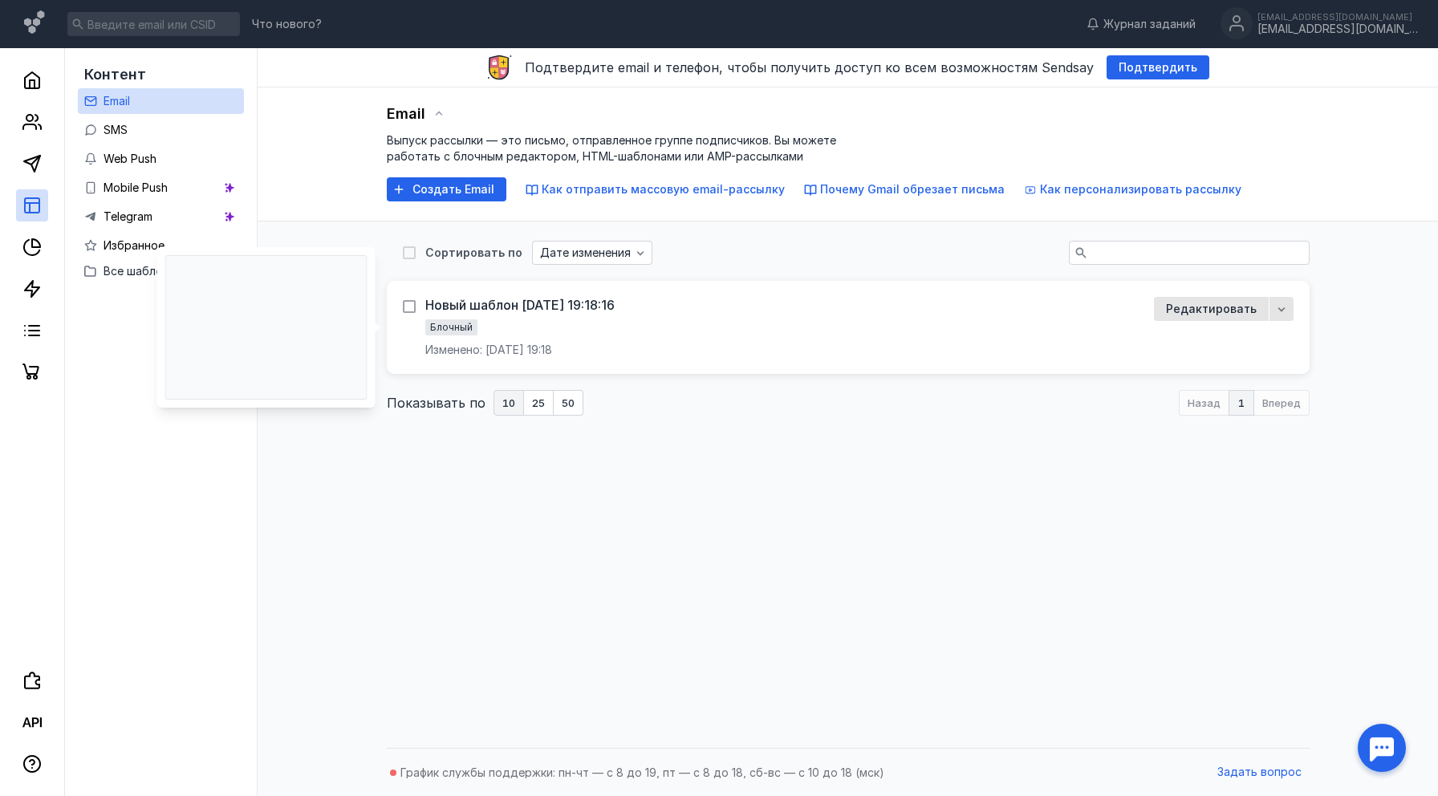
click at [409, 307] on icon at bounding box center [408, 307] width 7 height 6
click at [409, 307] on input "checkbox" at bounding box center [408, 303] width 10 height 10
checkbox input "true"
click at [1222, 311] on span "Редактировать" at bounding box center [1211, 311] width 91 height 14
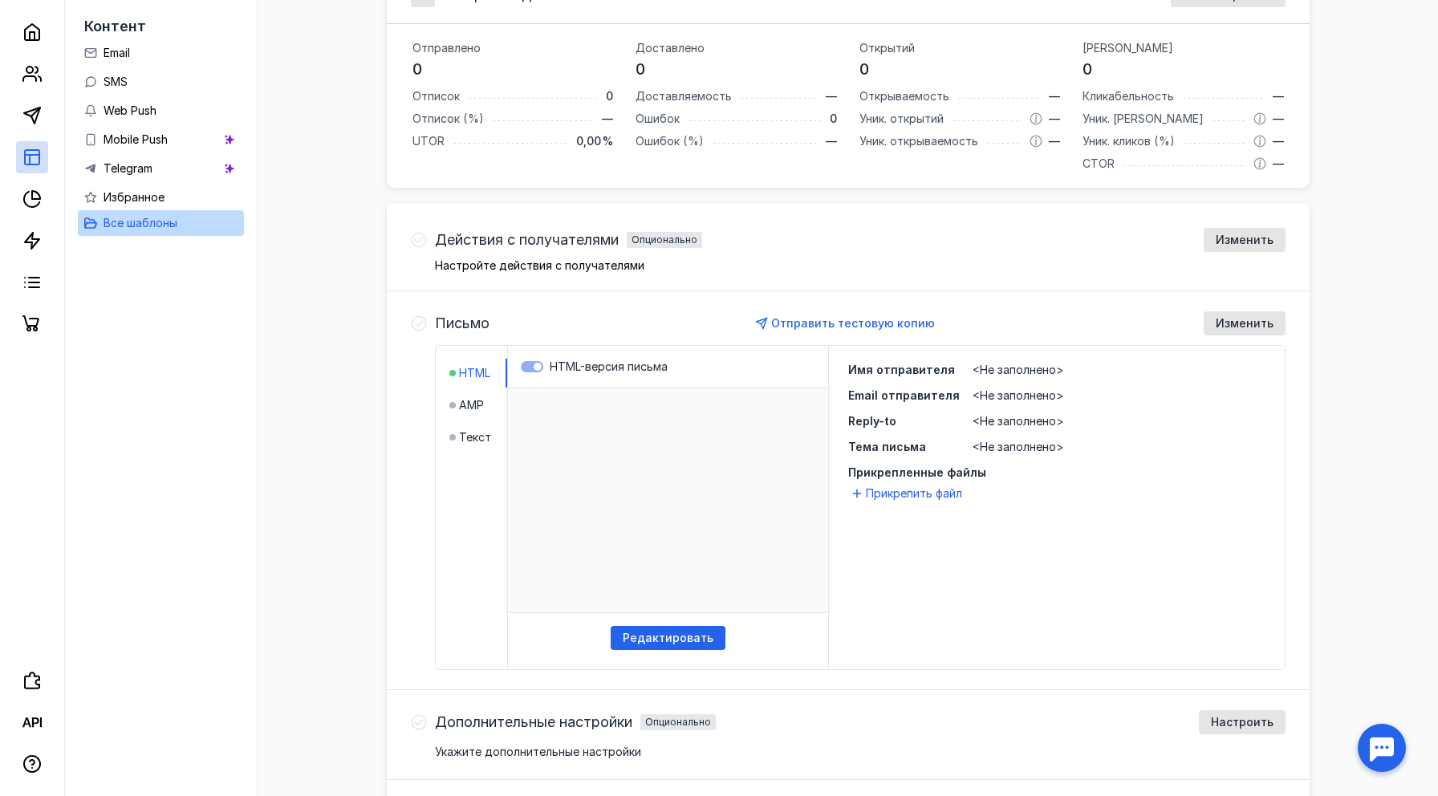
scroll to position [309, 0]
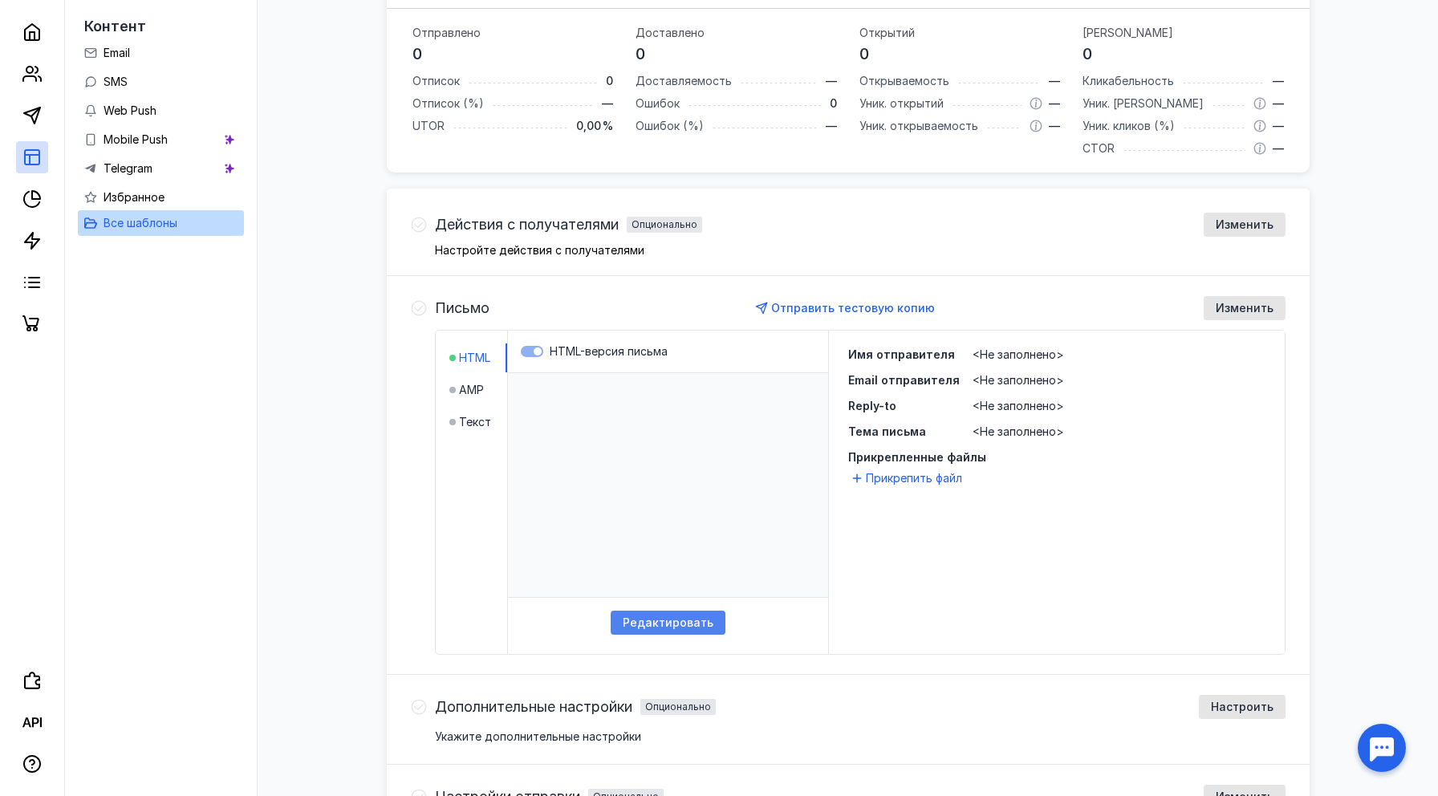
click at [664, 619] on span "Редактировать" at bounding box center [668, 623] width 91 height 14
